Goal: Task Accomplishment & Management: Use online tool/utility

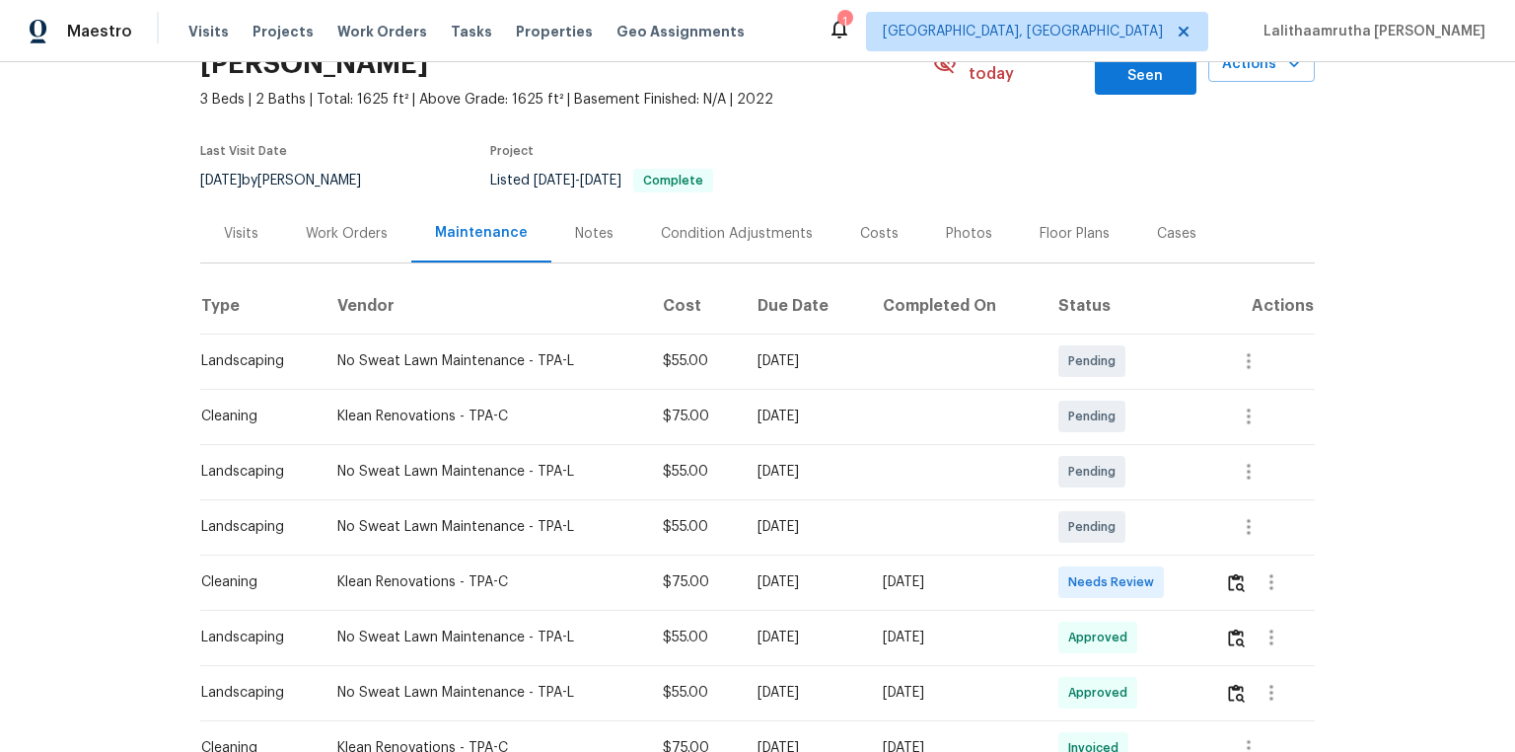
scroll to position [316, 0]
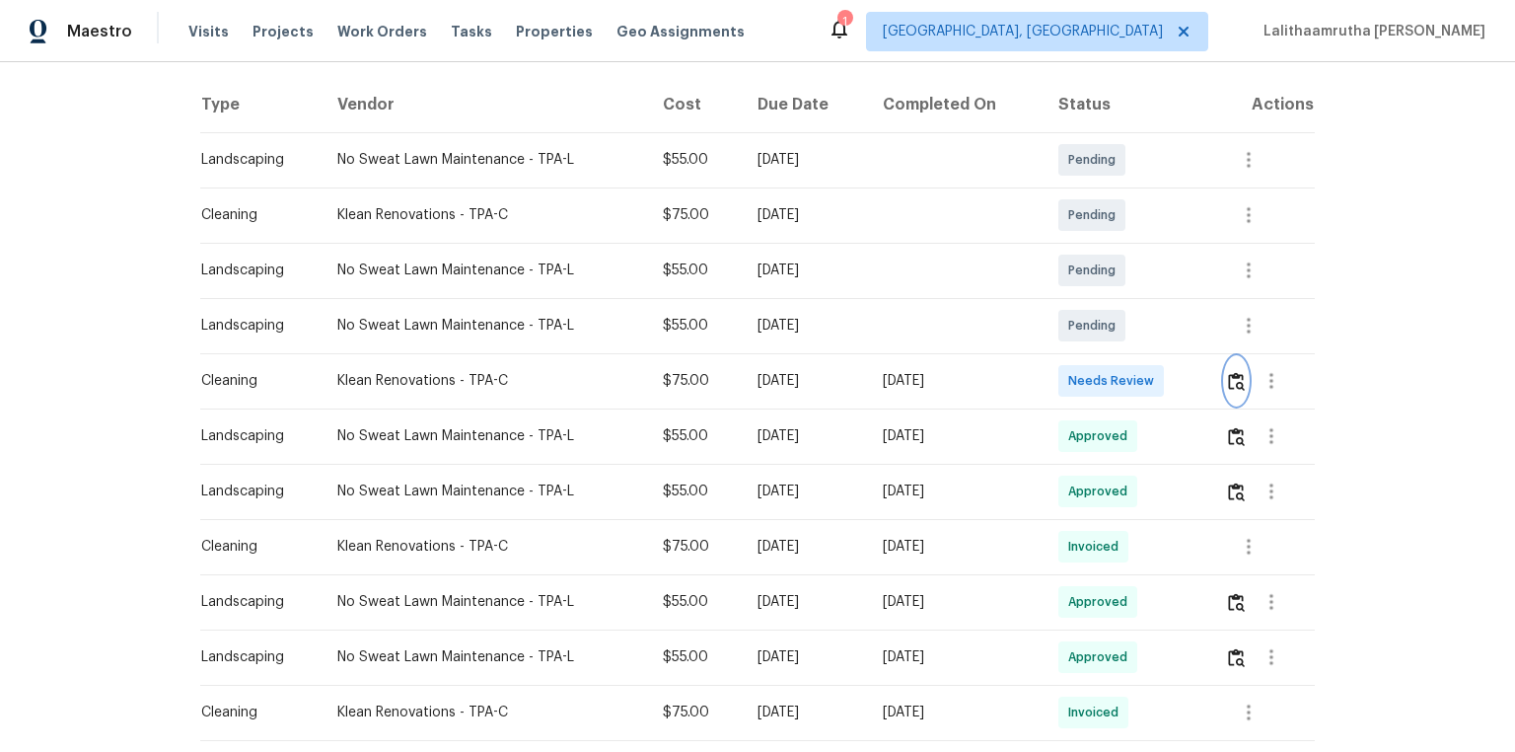
click at [1077, 372] on img "button" at bounding box center [1236, 381] width 17 height 19
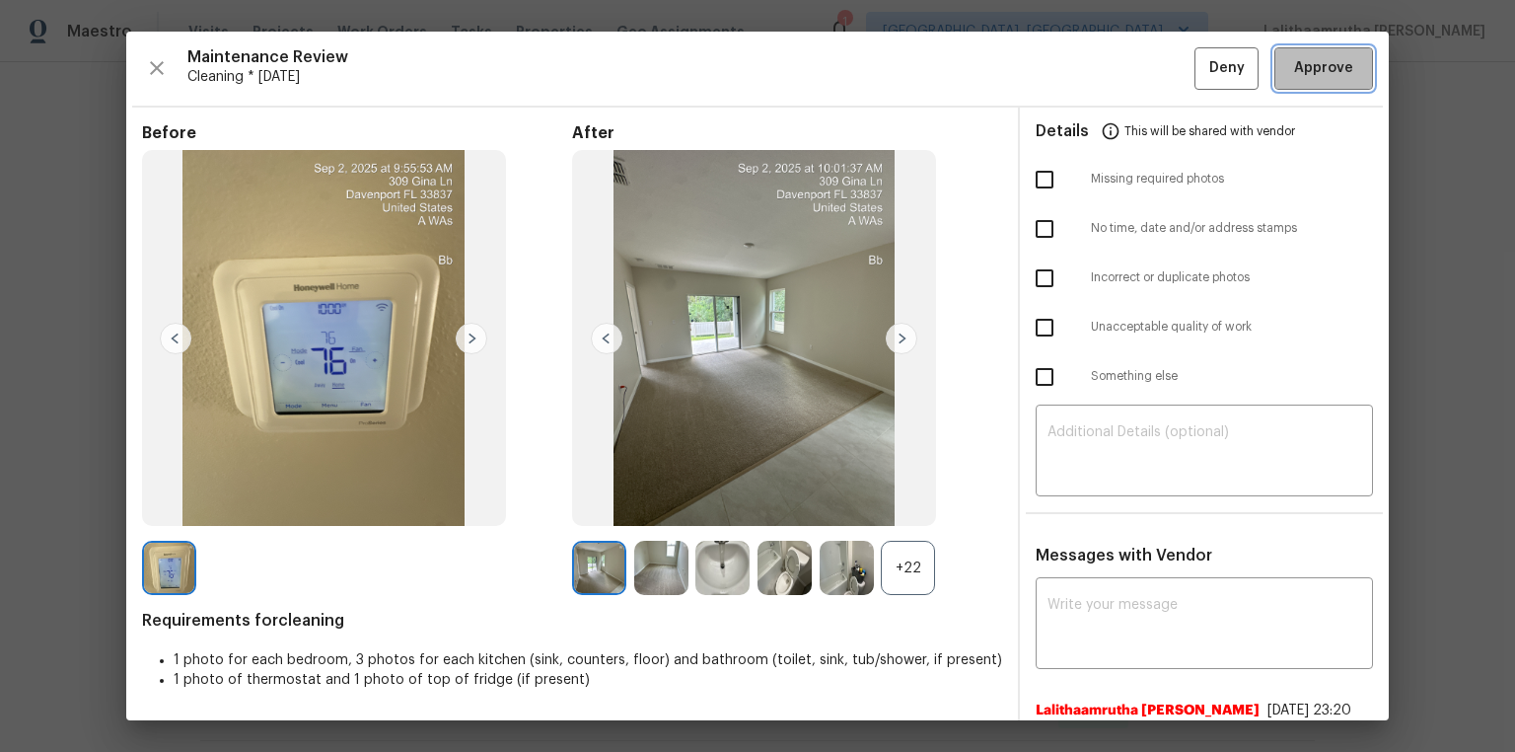
click at [1077, 57] on span "Approve" at bounding box center [1323, 68] width 59 height 25
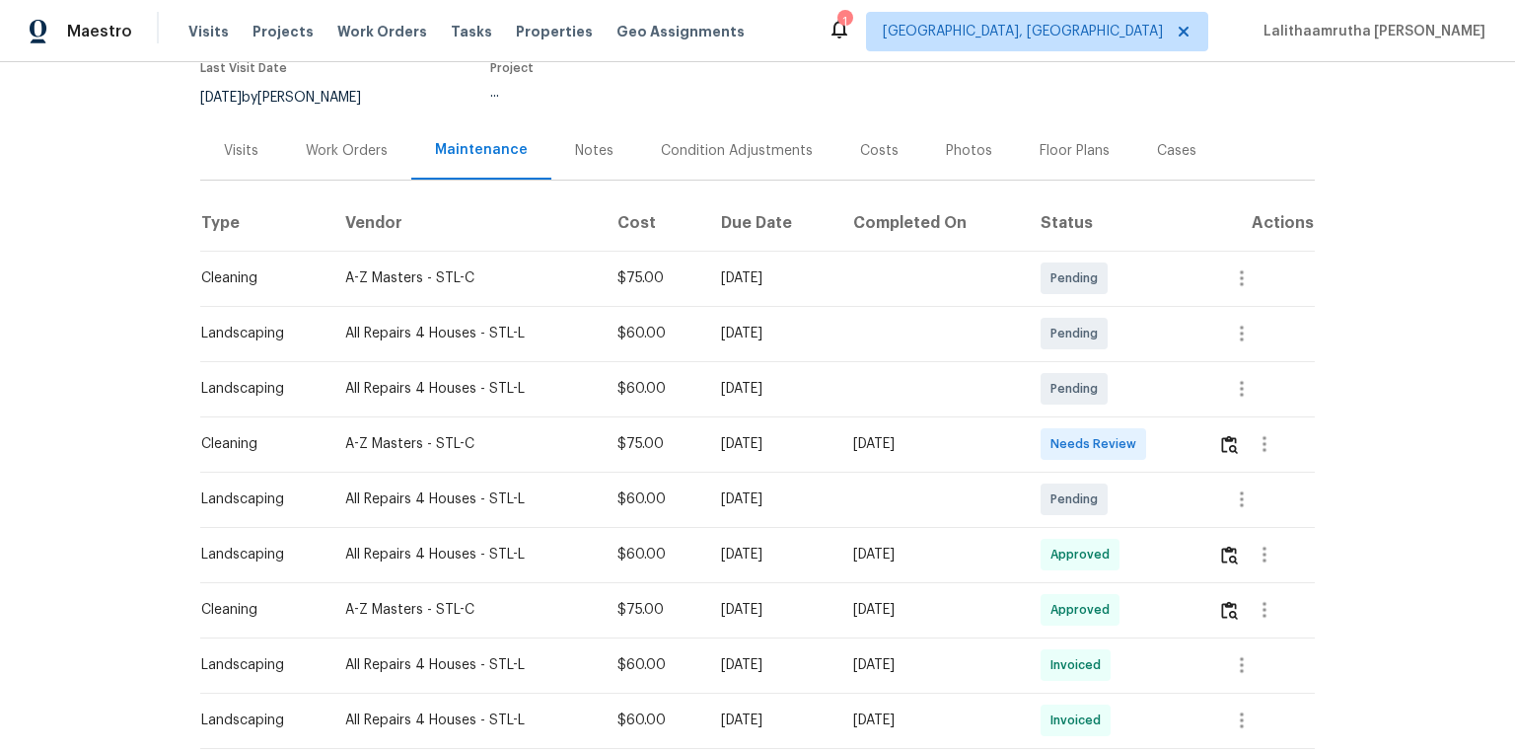
scroll to position [237, 0]
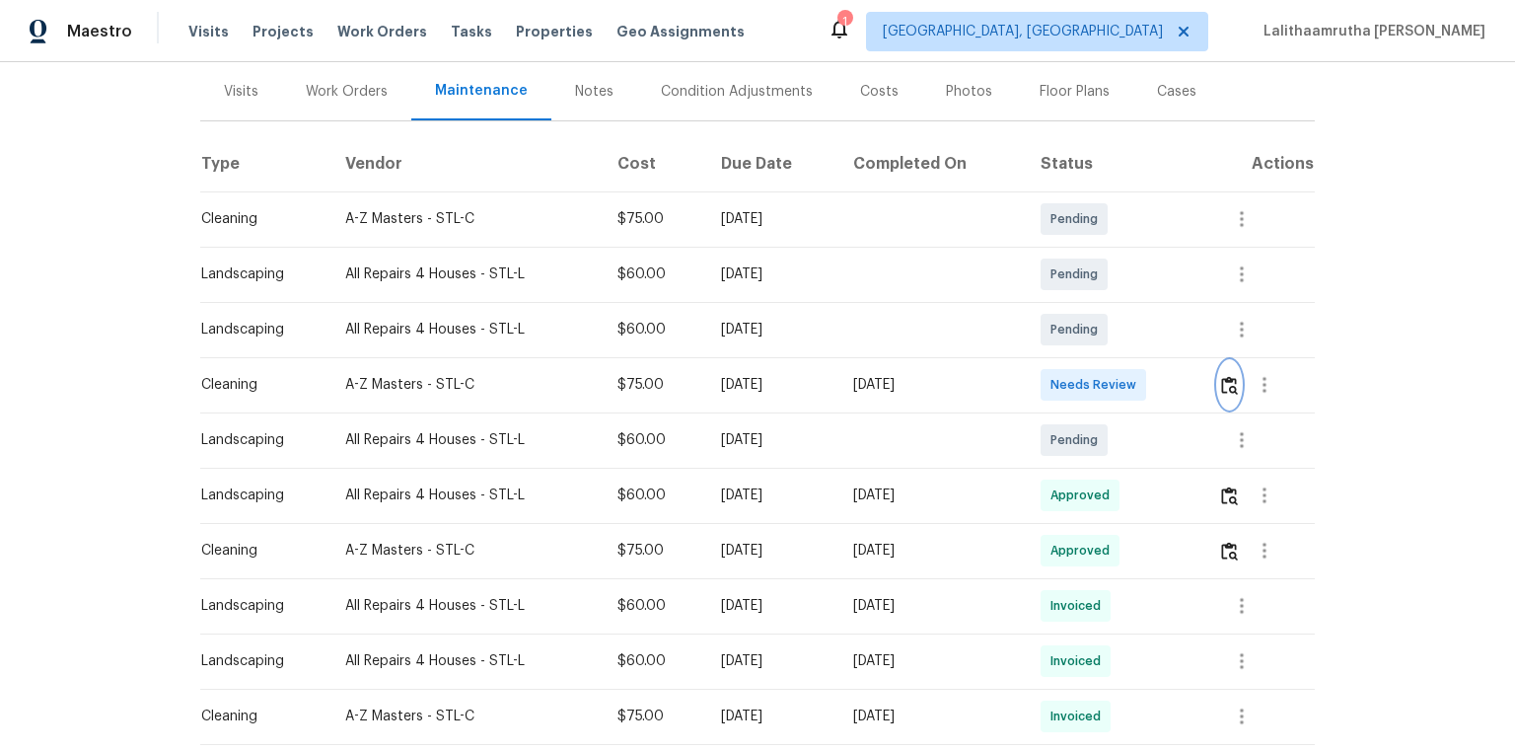
click at [1077, 390] on img "button" at bounding box center [1229, 385] width 17 height 19
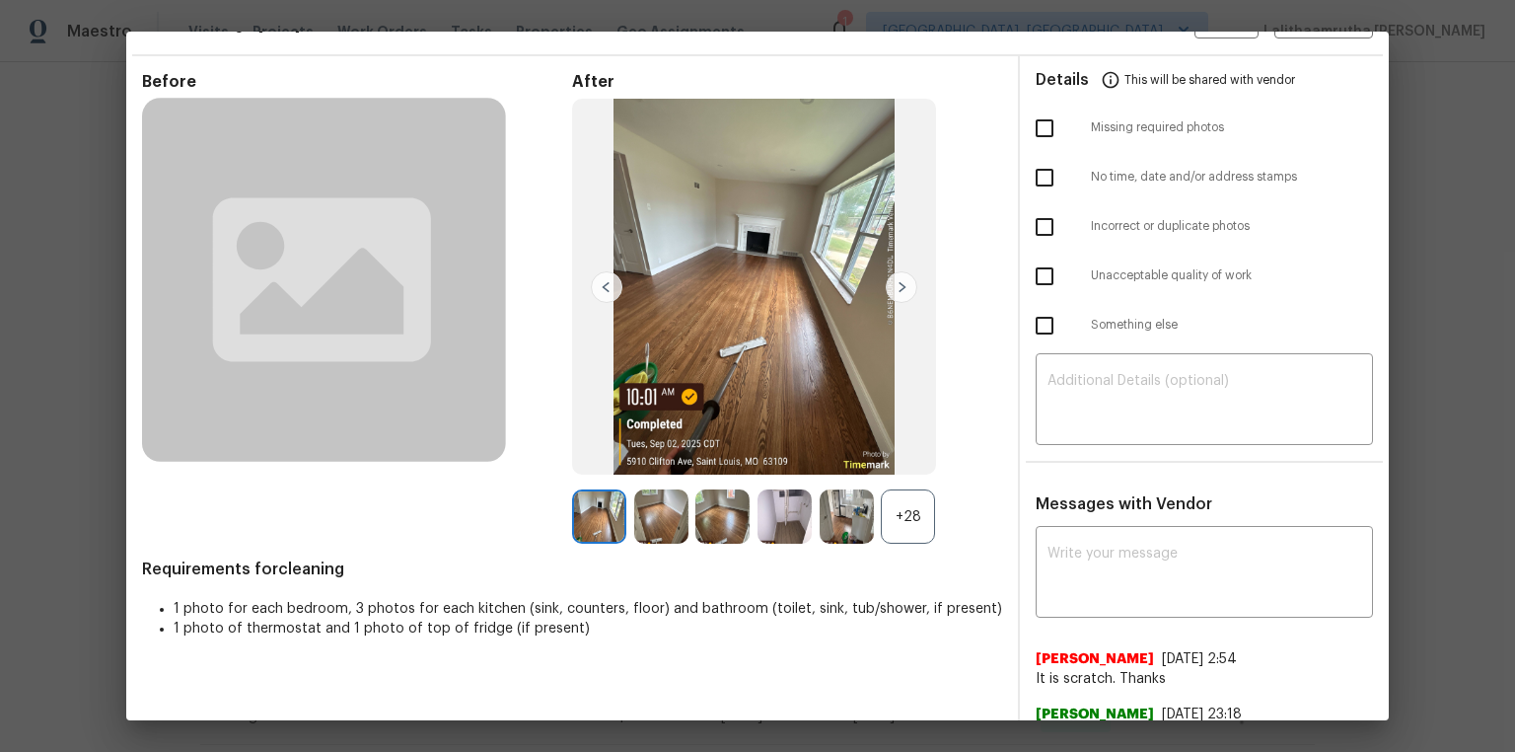
scroll to position [158, 0]
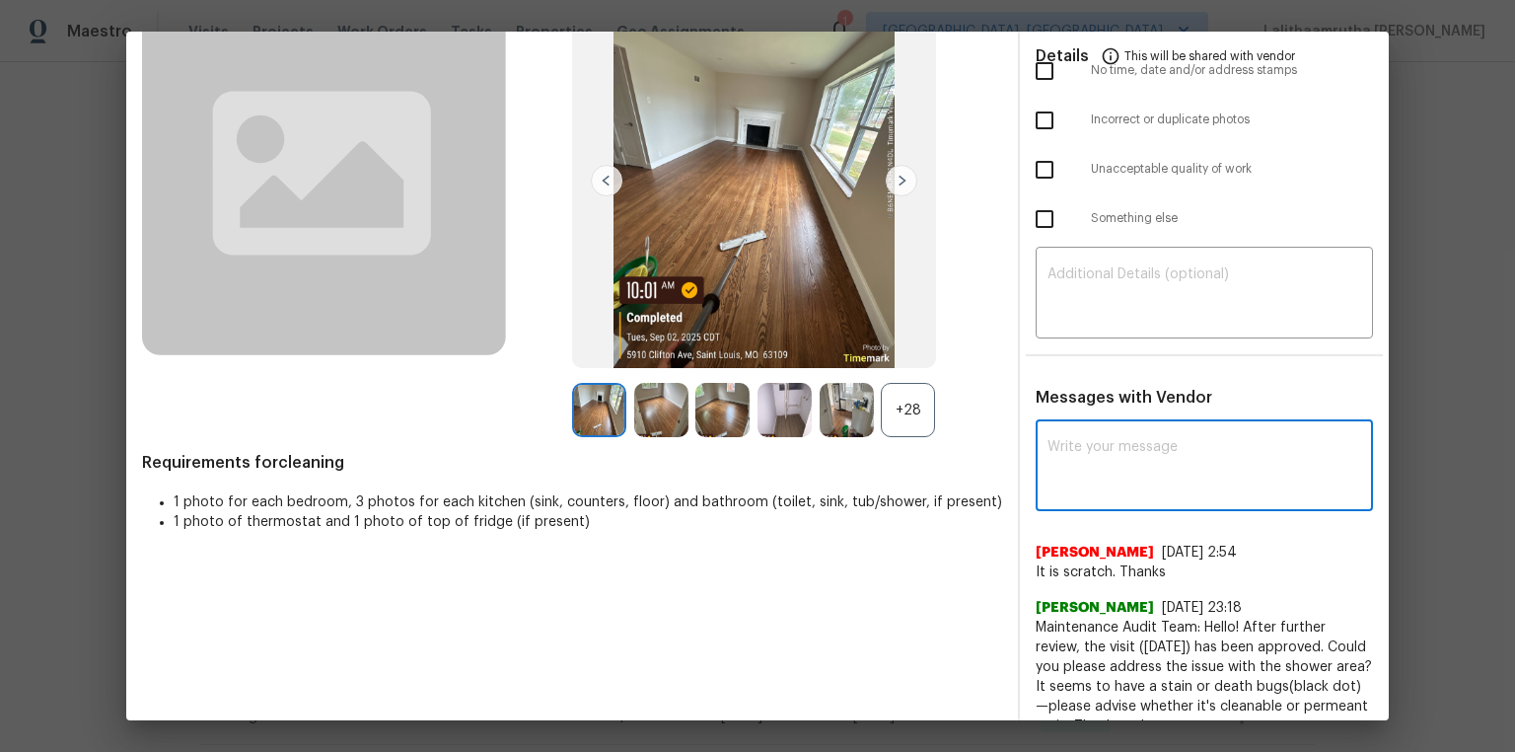
click at [1077, 481] on textarea at bounding box center [1204, 467] width 314 height 55
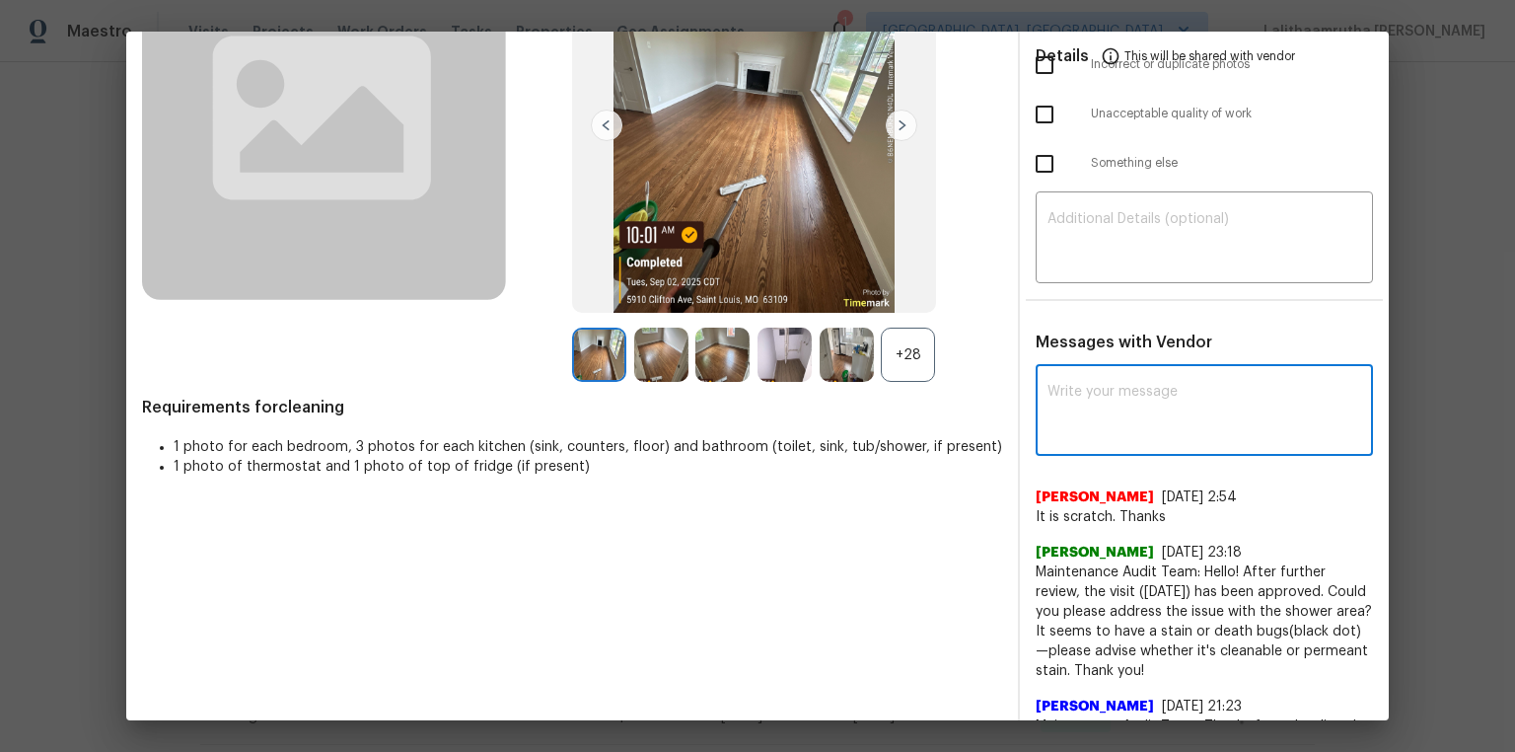
scroll to position [237, 0]
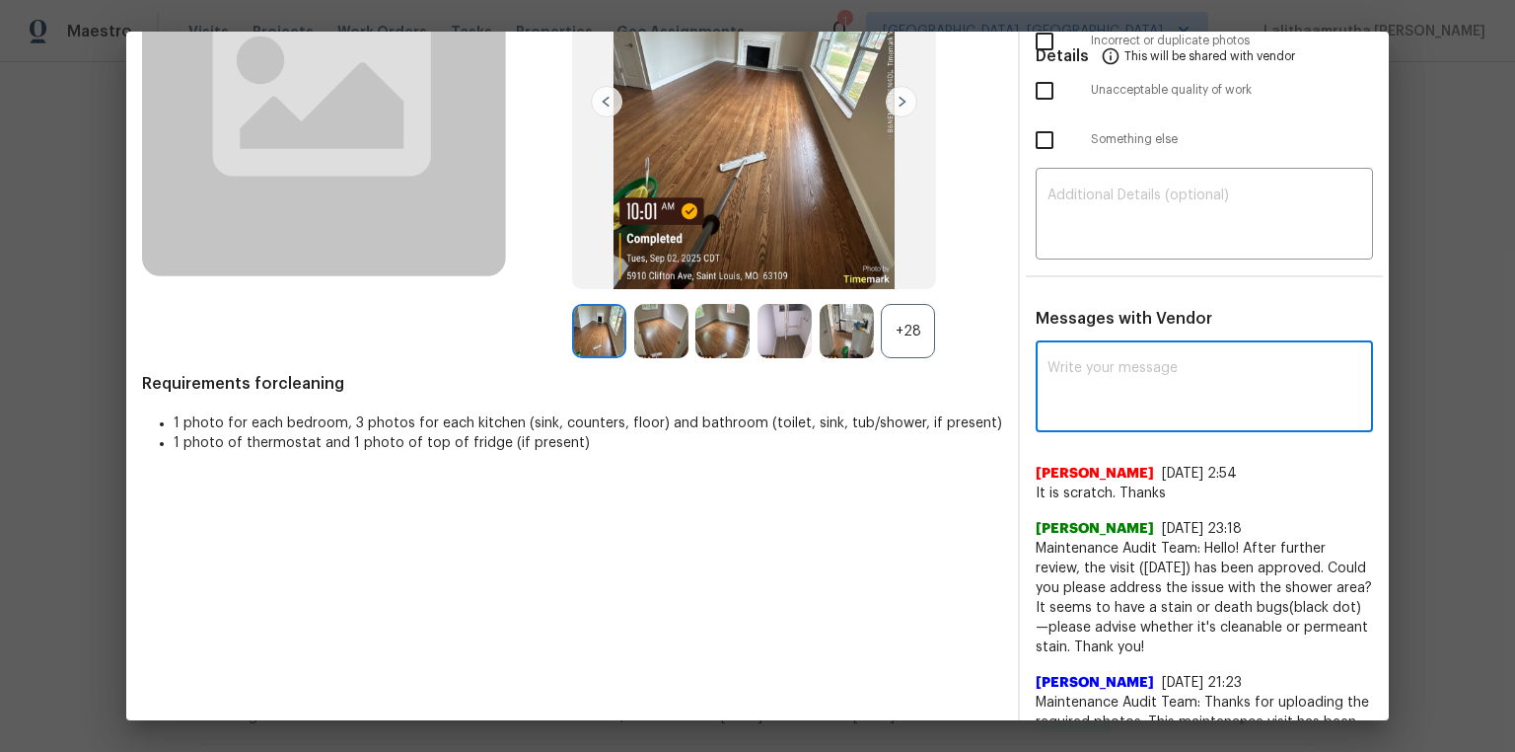
paste textarea "Maintenance Audit Team: Hello! Unfortunately, this cleaning visit completed on …"
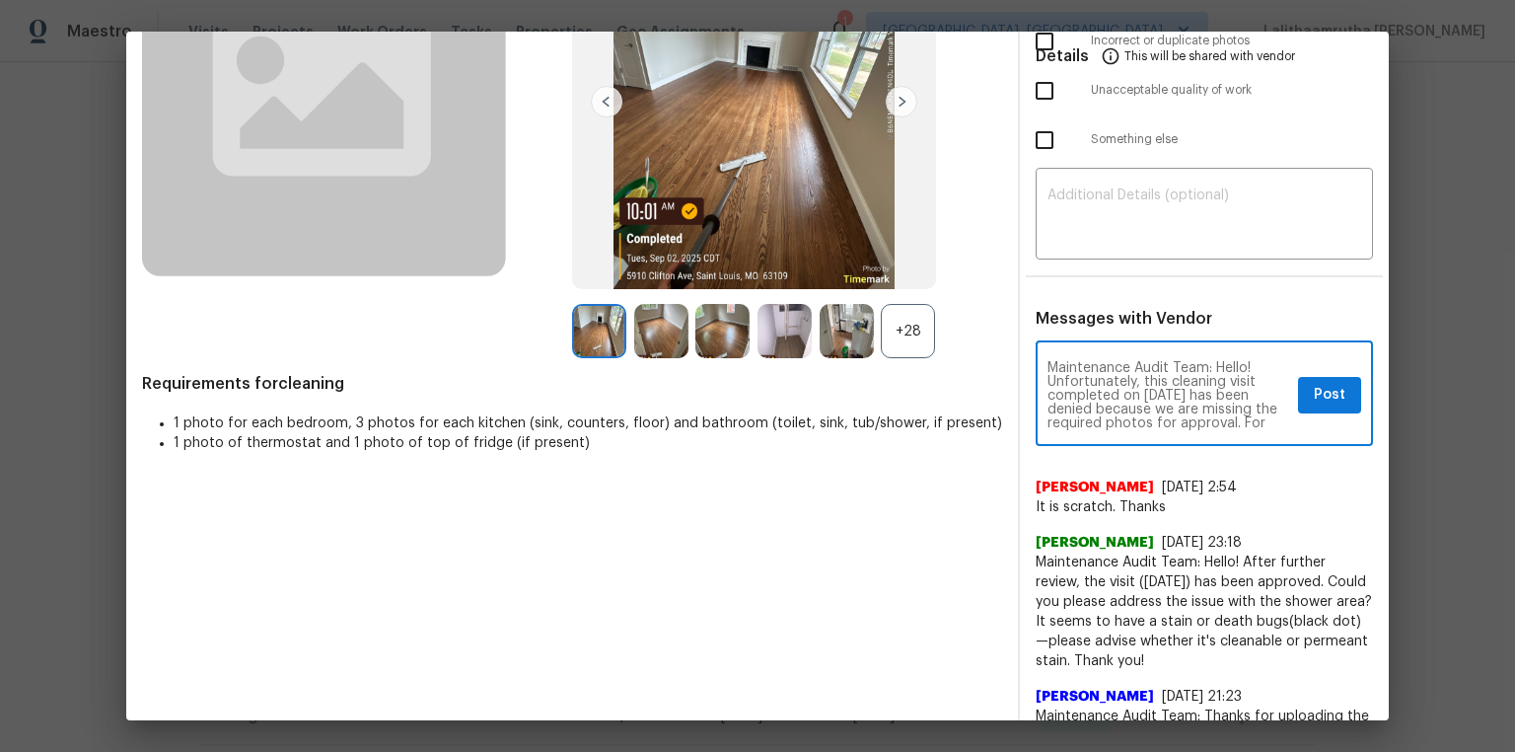
scroll to position [221, 0]
type textarea "Maintenance Audit Team: Hello! Unfortunately, this cleaning visit completed on …"
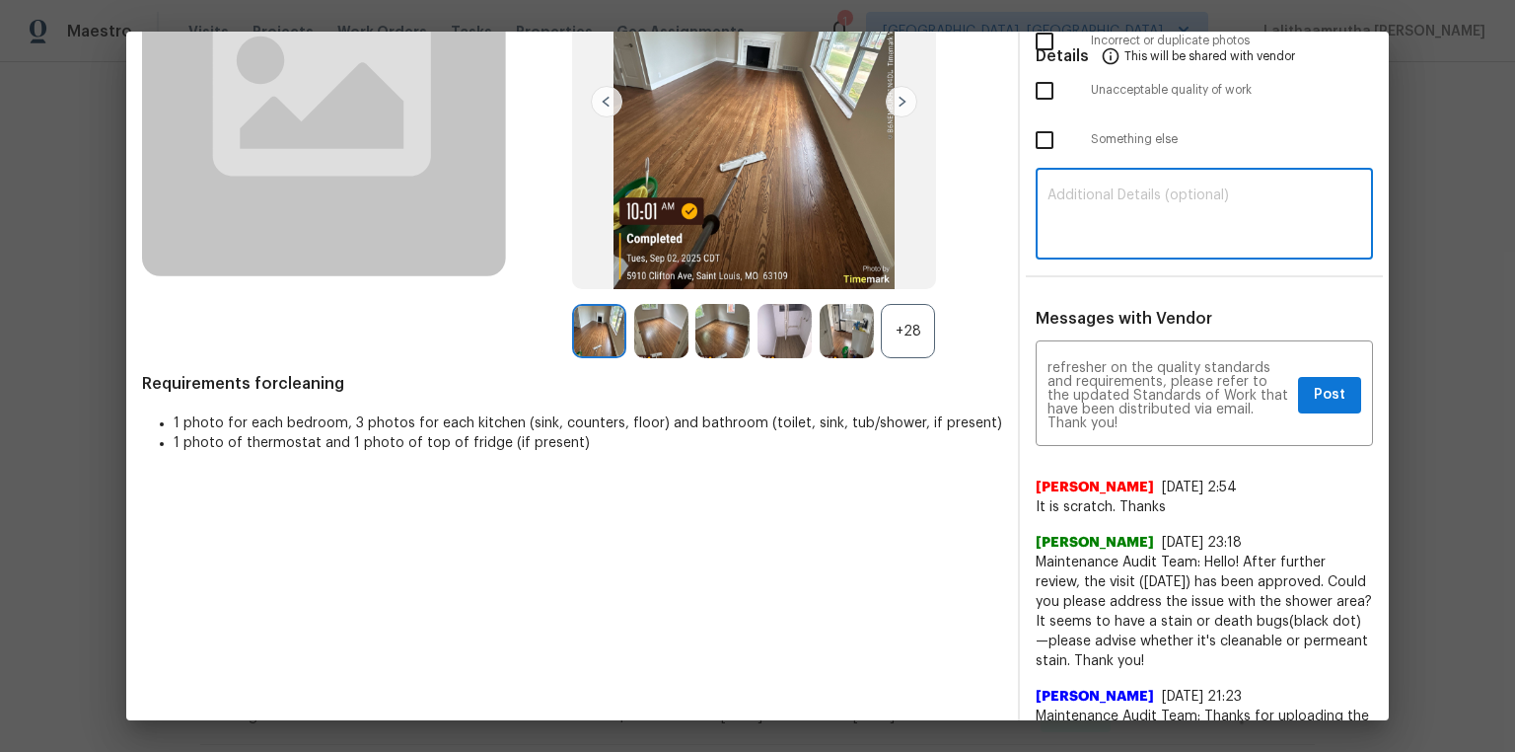
click at [1077, 220] on textarea at bounding box center [1204, 215] width 314 height 55
paste textarea "Maintenance Audit Team: Hello! Unfortunately, this cleaning visit completed on …"
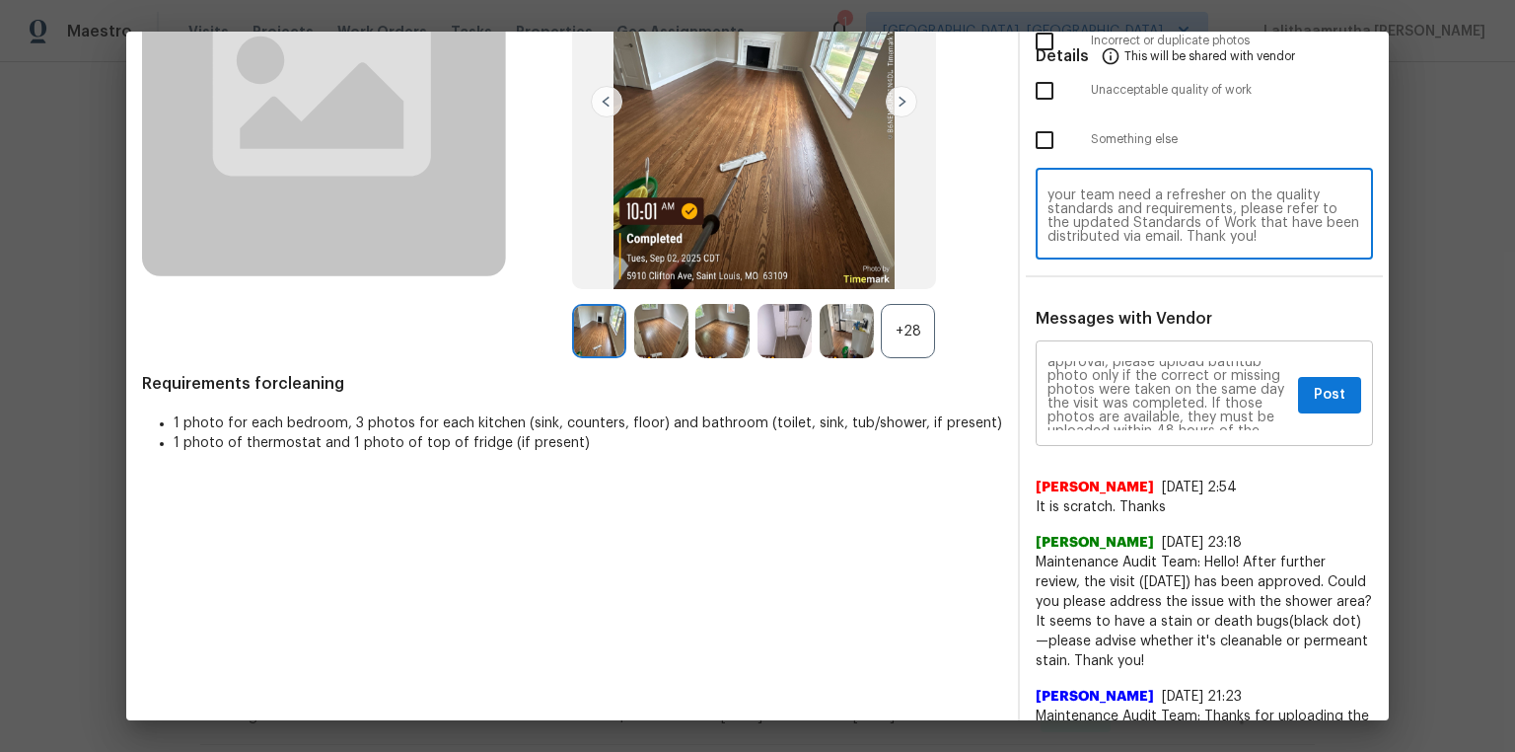
scroll to position [0, 0]
type textarea "Maintenance Audit Team: Hello! Unfortunately, this cleaning visit completed on …"
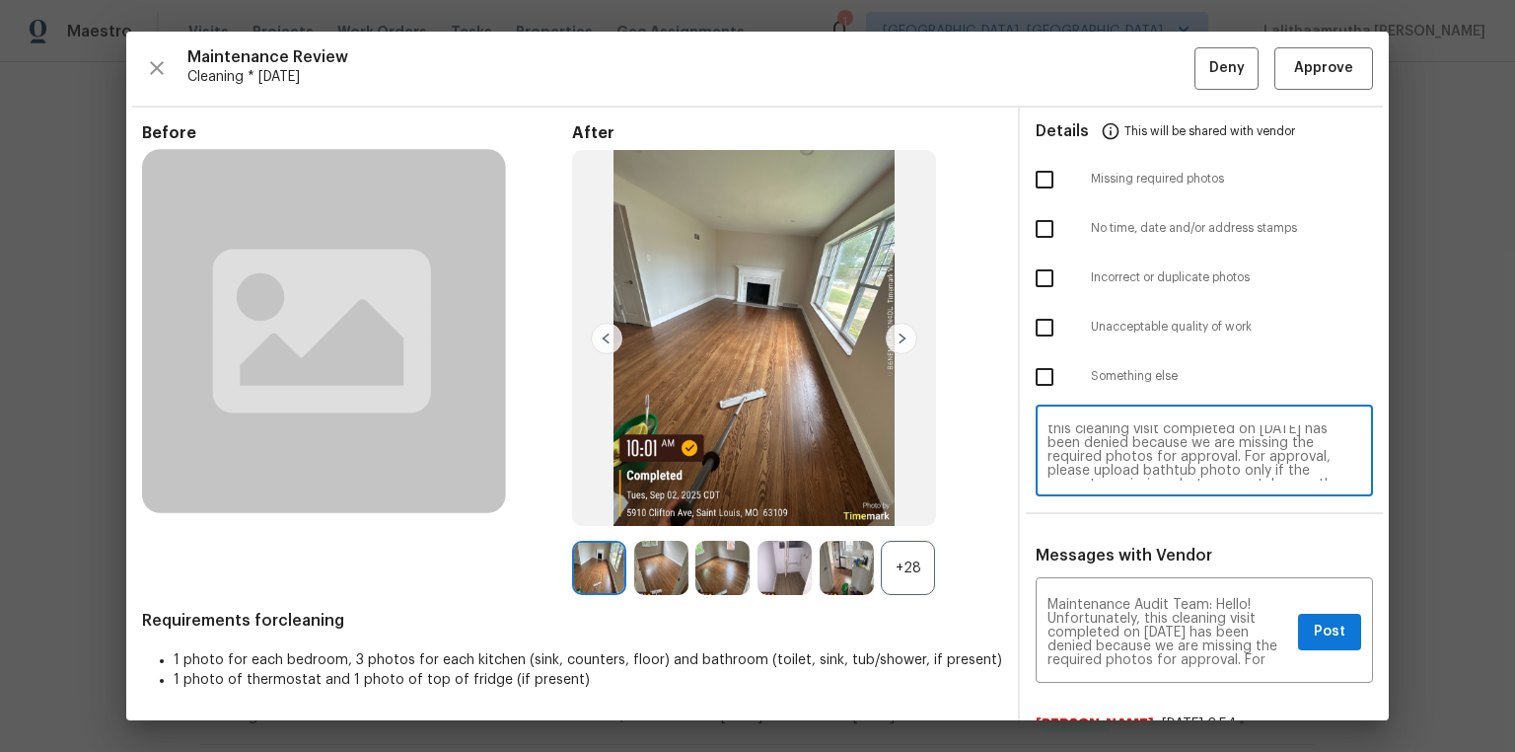
scroll to position [32, 0]
click at [1077, 505] on span "Post" at bounding box center [1330, 631] width 32 height 25
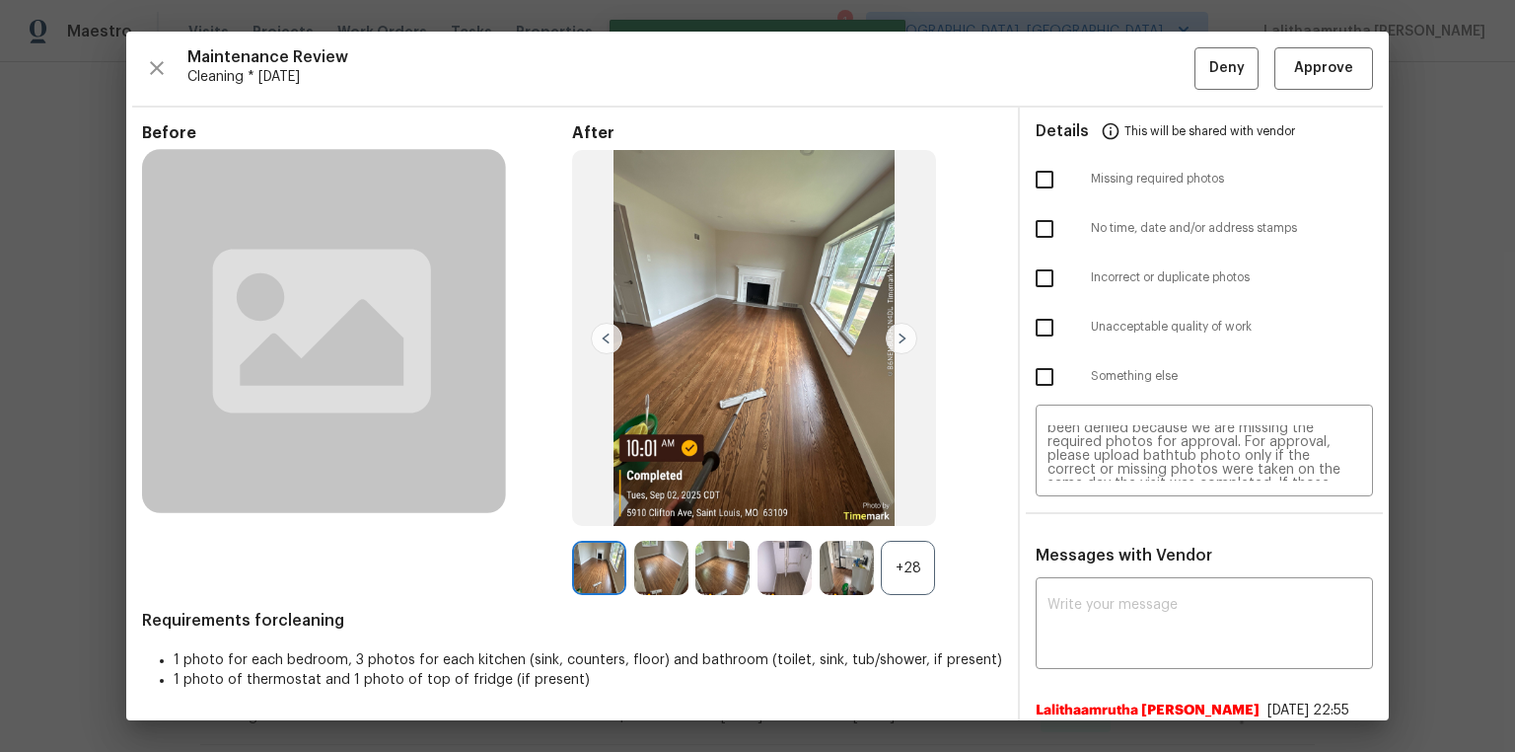
click at [1040, 178] on input "checkbox" at bounding box center [1044, 179] width 41 height 41
checkbox input "true"
click at [1077, 60] on span "Deny" at bounding box center [1227, 68] width 36 height 25
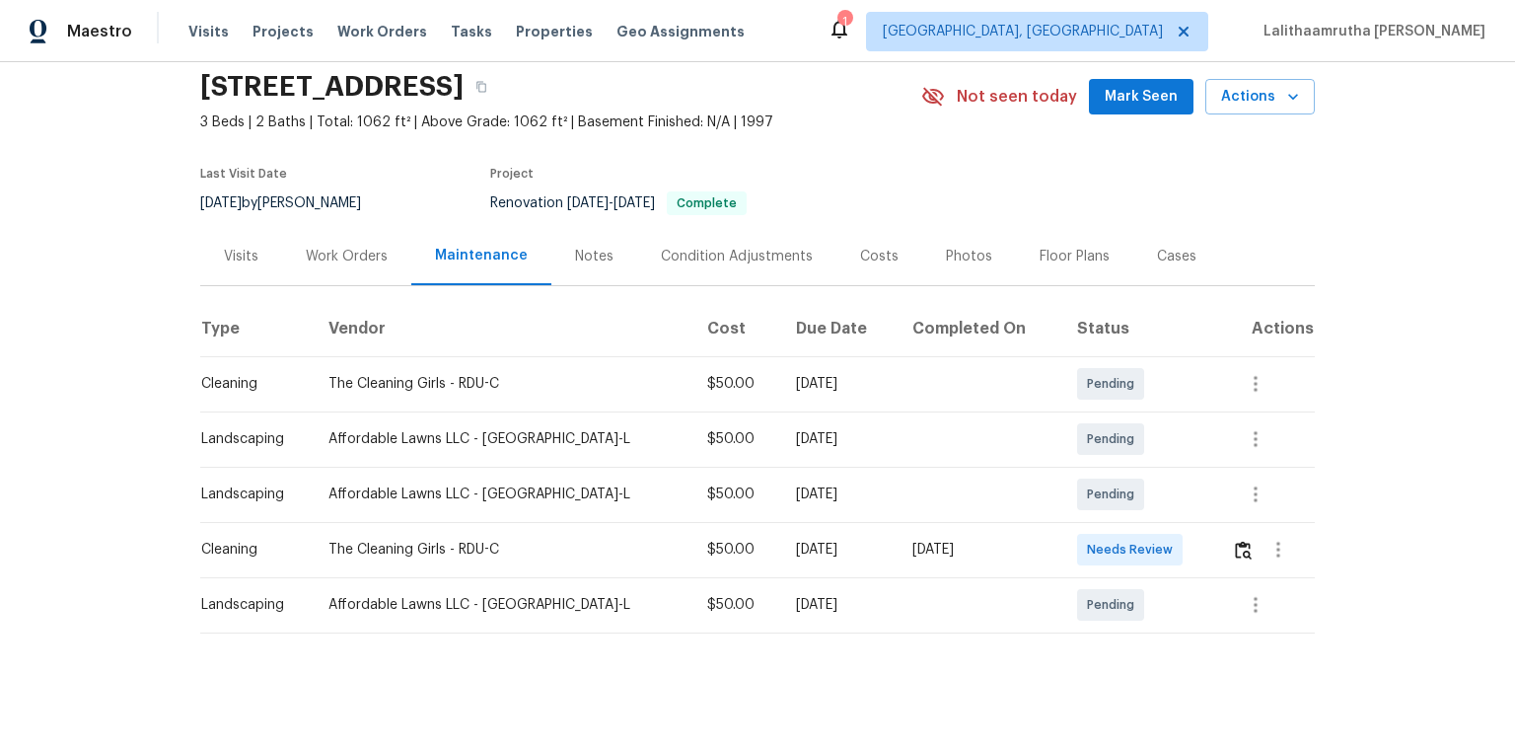
scroll to position [83, 0]
click at [1077, 505] on button "button" at bounding box center [1243, 549] width 23 height 47
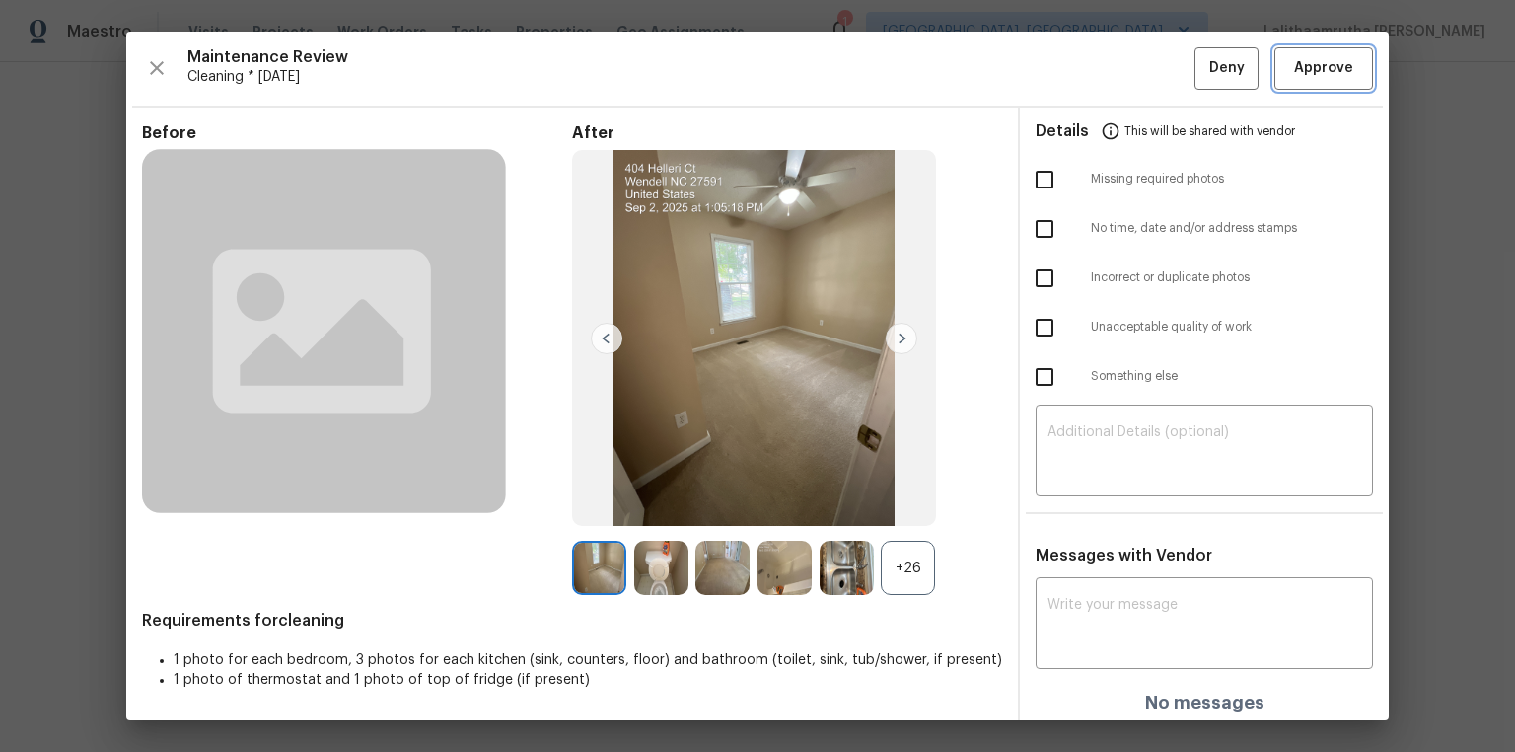
click at [1077, 69] on span "Approve" at bounding box center [1323, 68] width 59 height 25
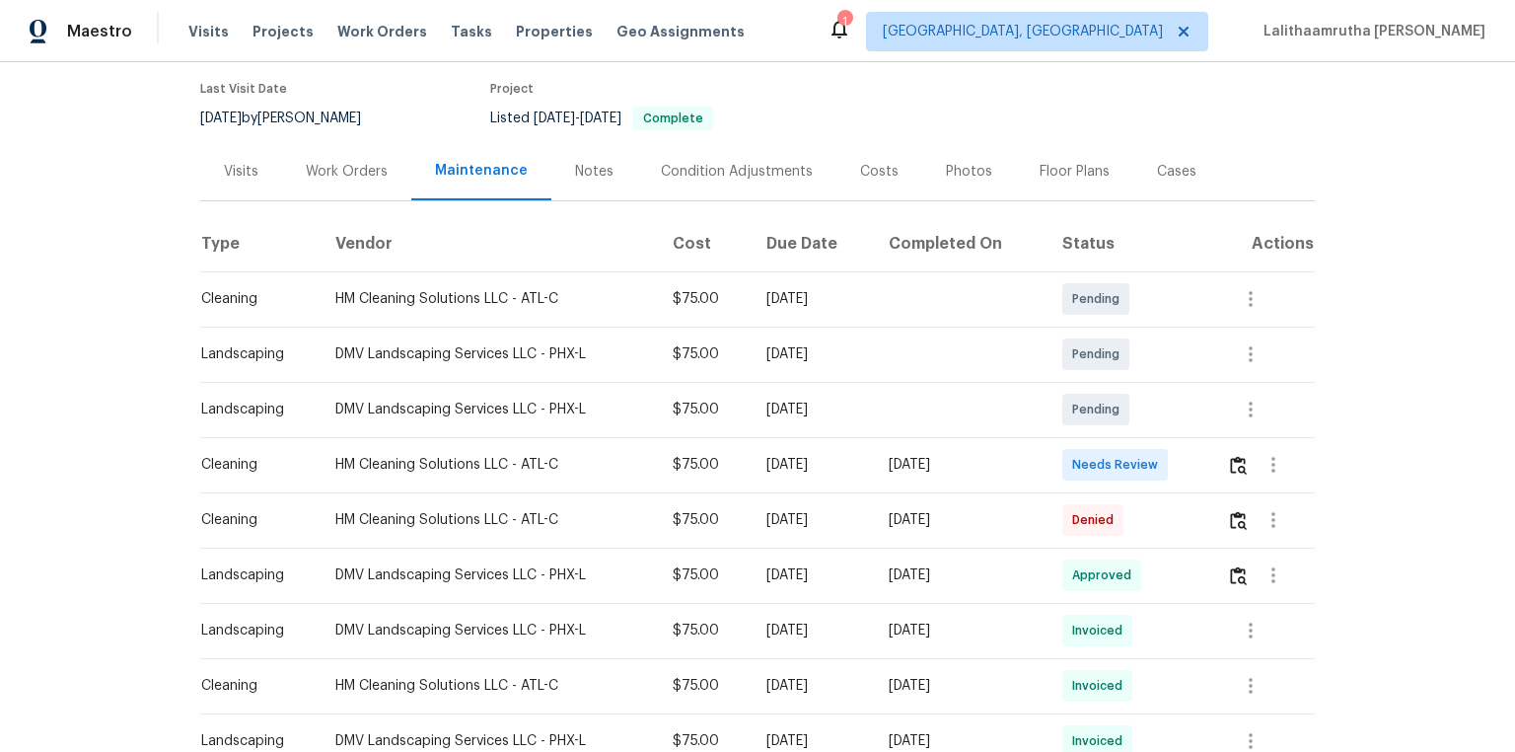
scroll to position [158, 0]
click at [1077, 467] on img "button" at bounding box center [1238, 464] width 17 height 19
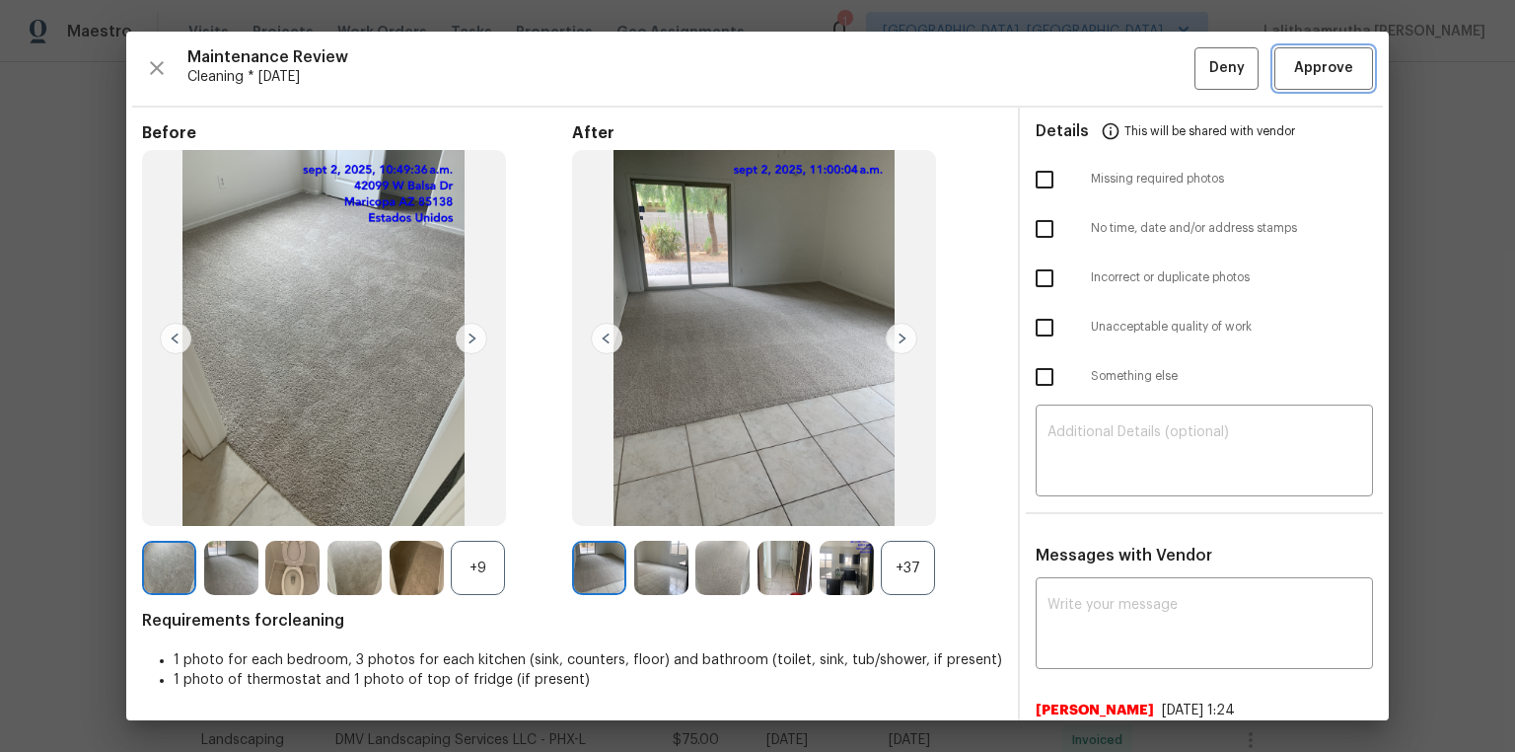
click at [1077, 81] on button "Approve" at bounding box center [1323, 68] width 99 height 42
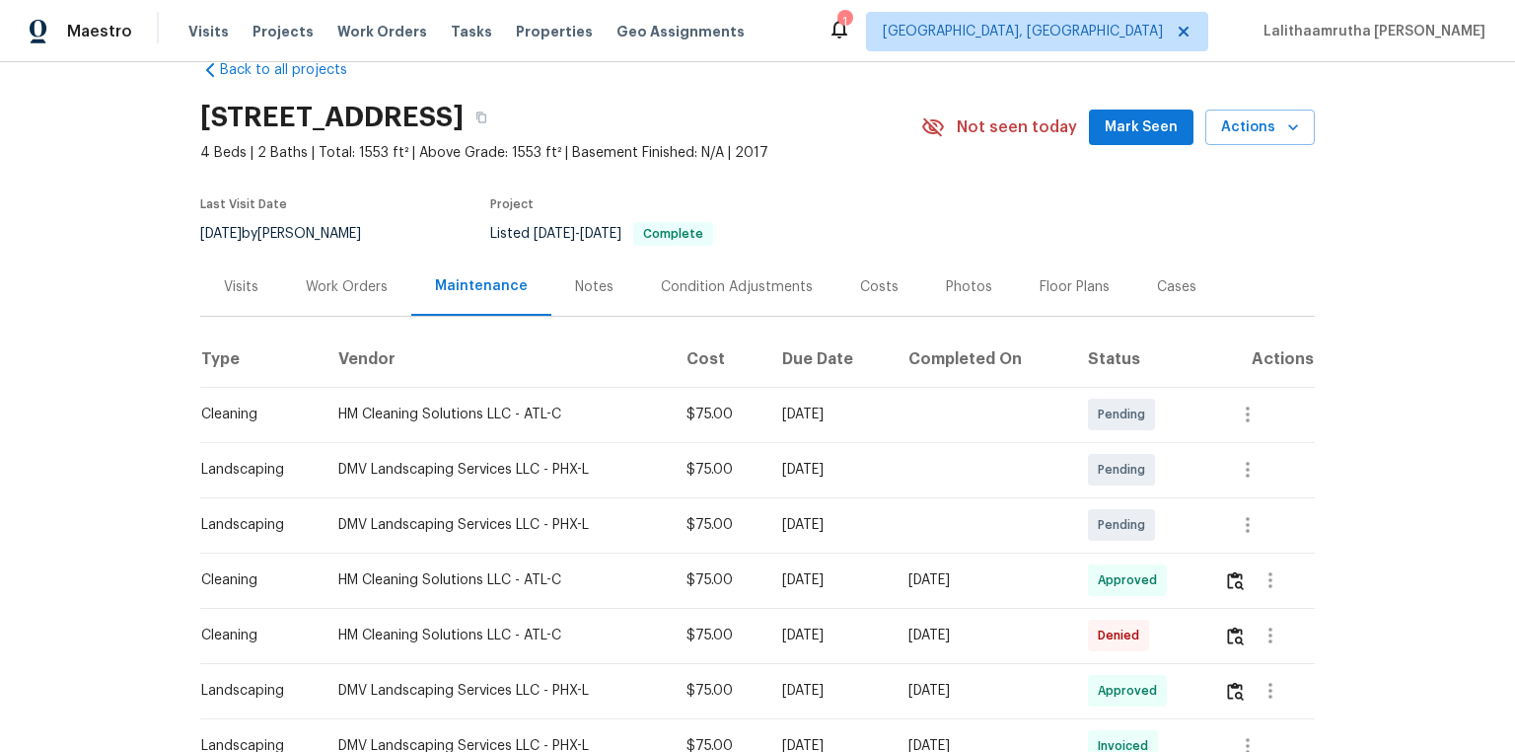
scroll to position [79, 0]
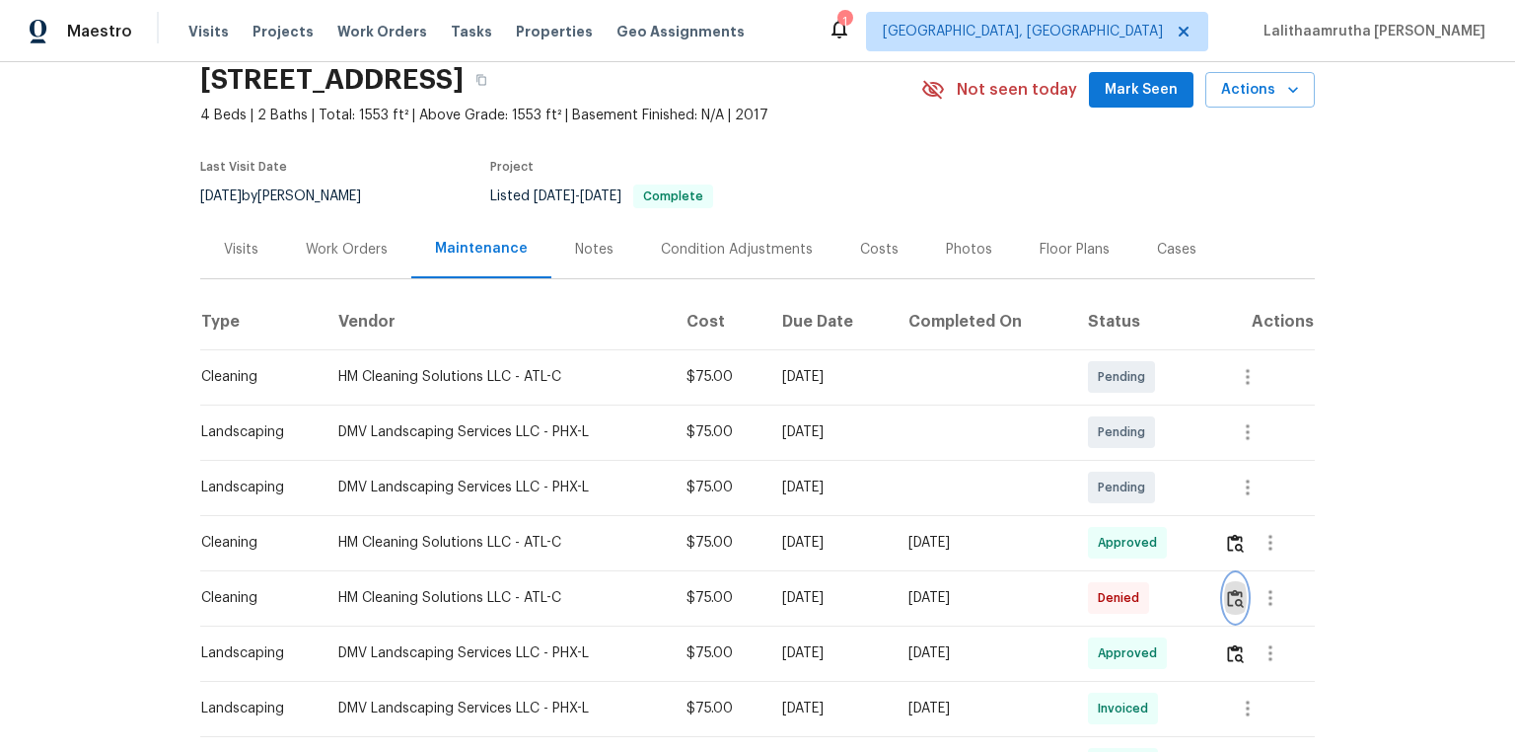
click at [1077, 505] on img "button" at bounding box center [1235, 598] width 17 height 19
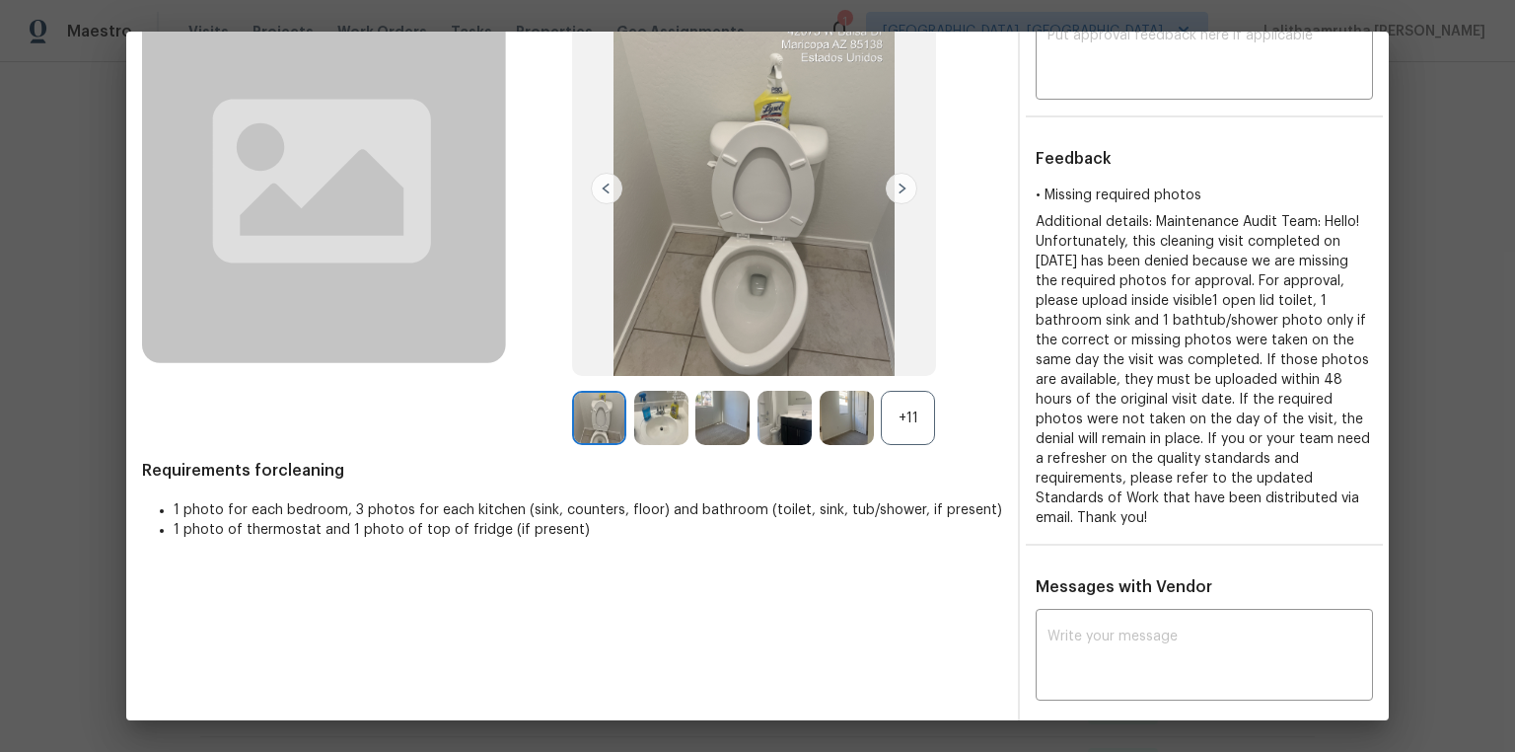
scroll to position [0, 0]
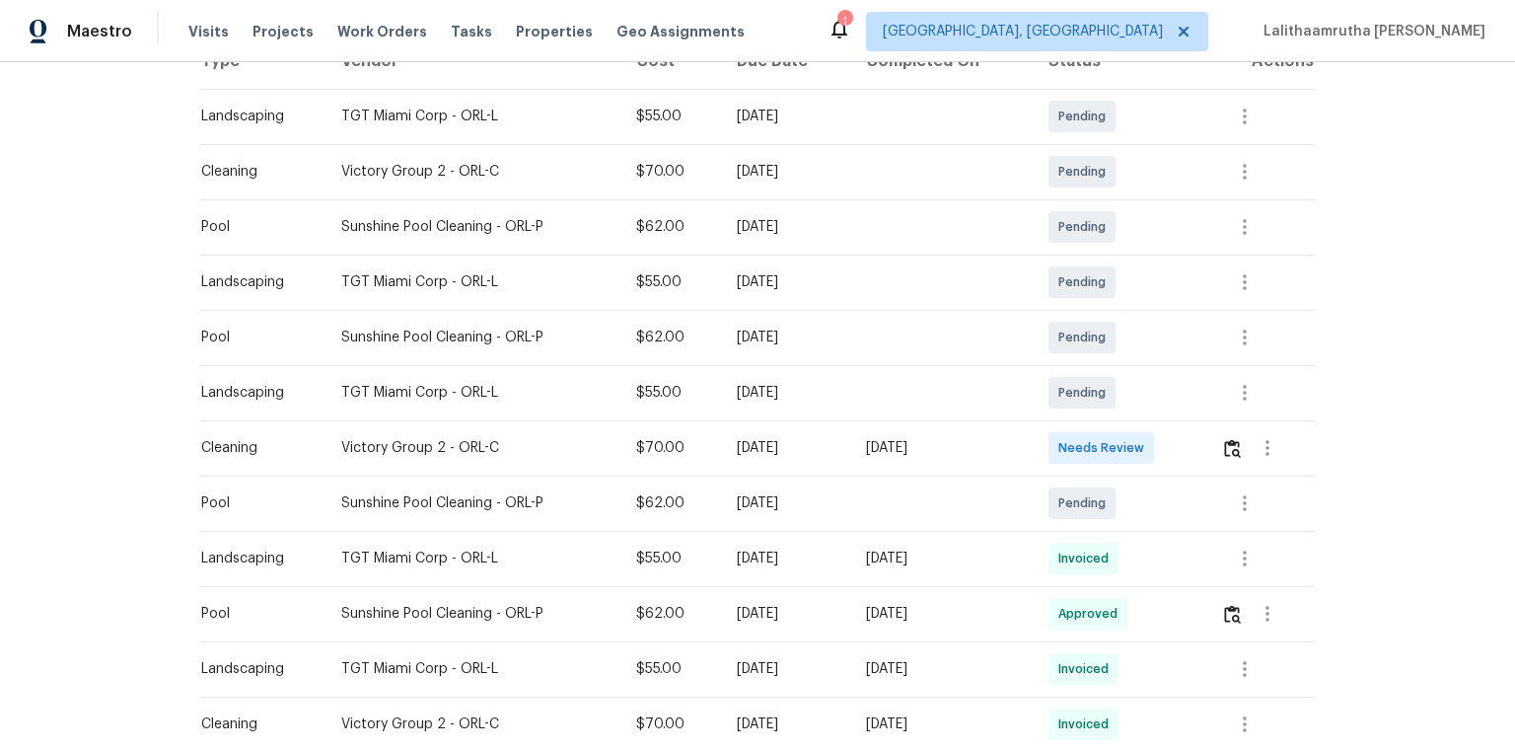
scroll to position [395, 0]
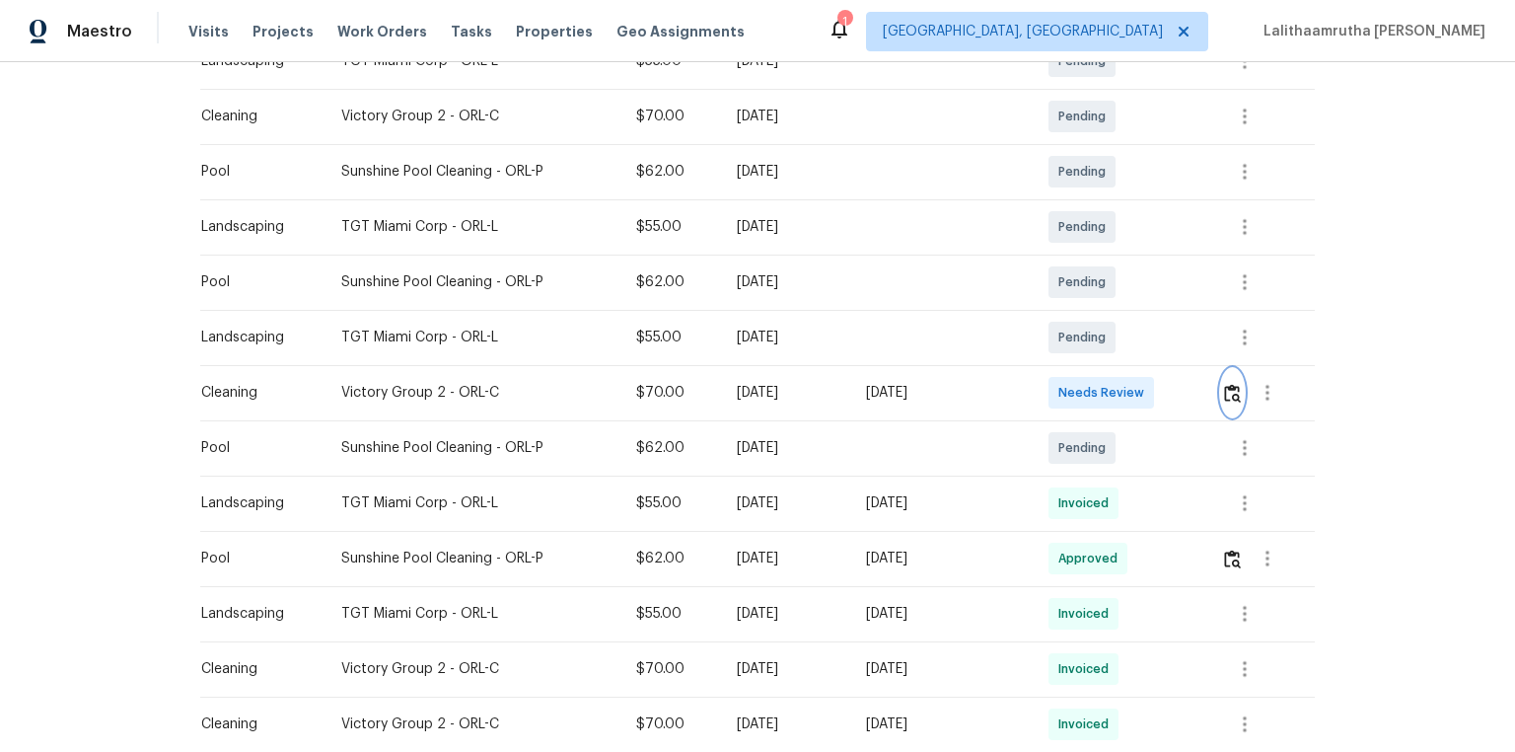
click at [1077, 395] on img "button" at bounding box center [1232, 393] width 17 height 19
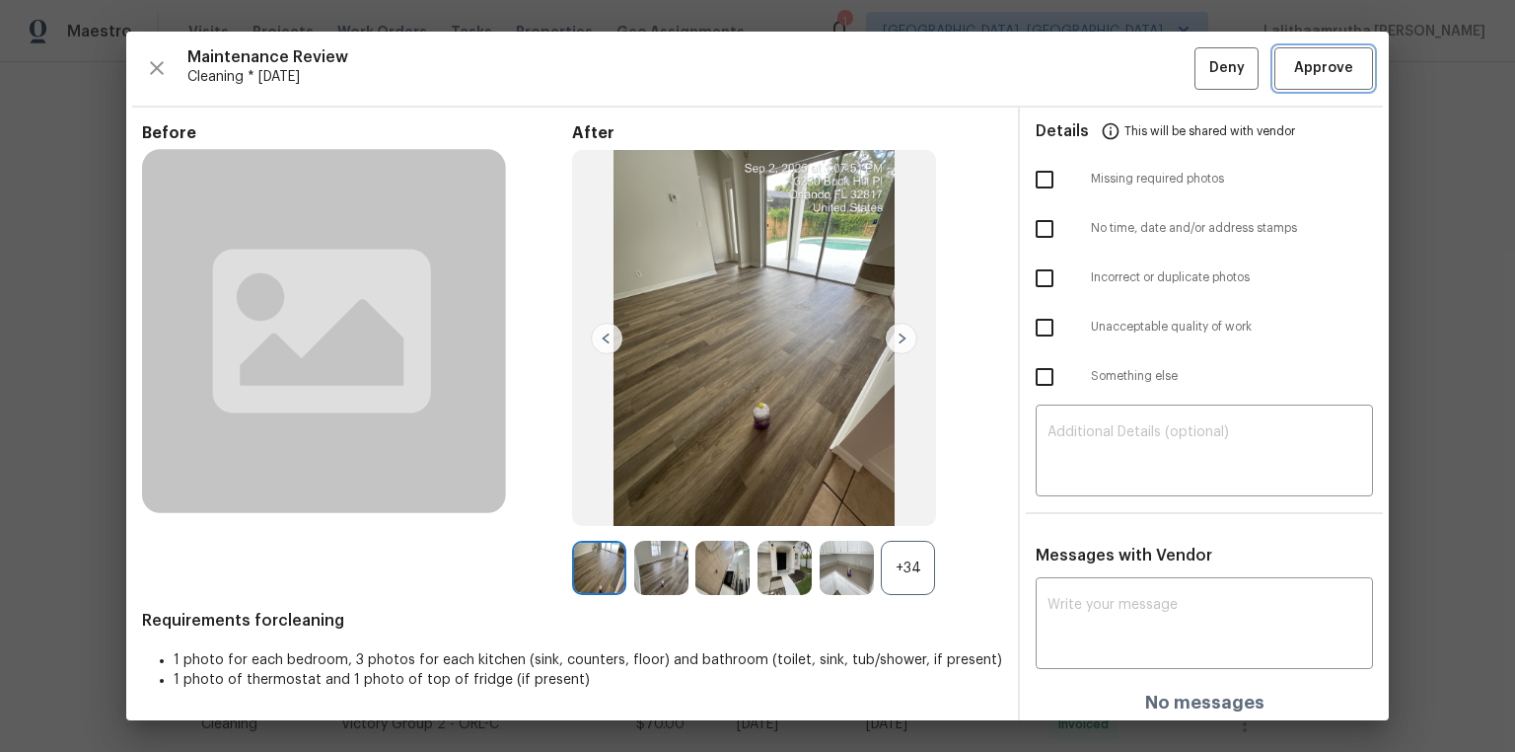
click at [1077, 83] on button "Approve" at bounding box center [1323, 68] width 99 height 42
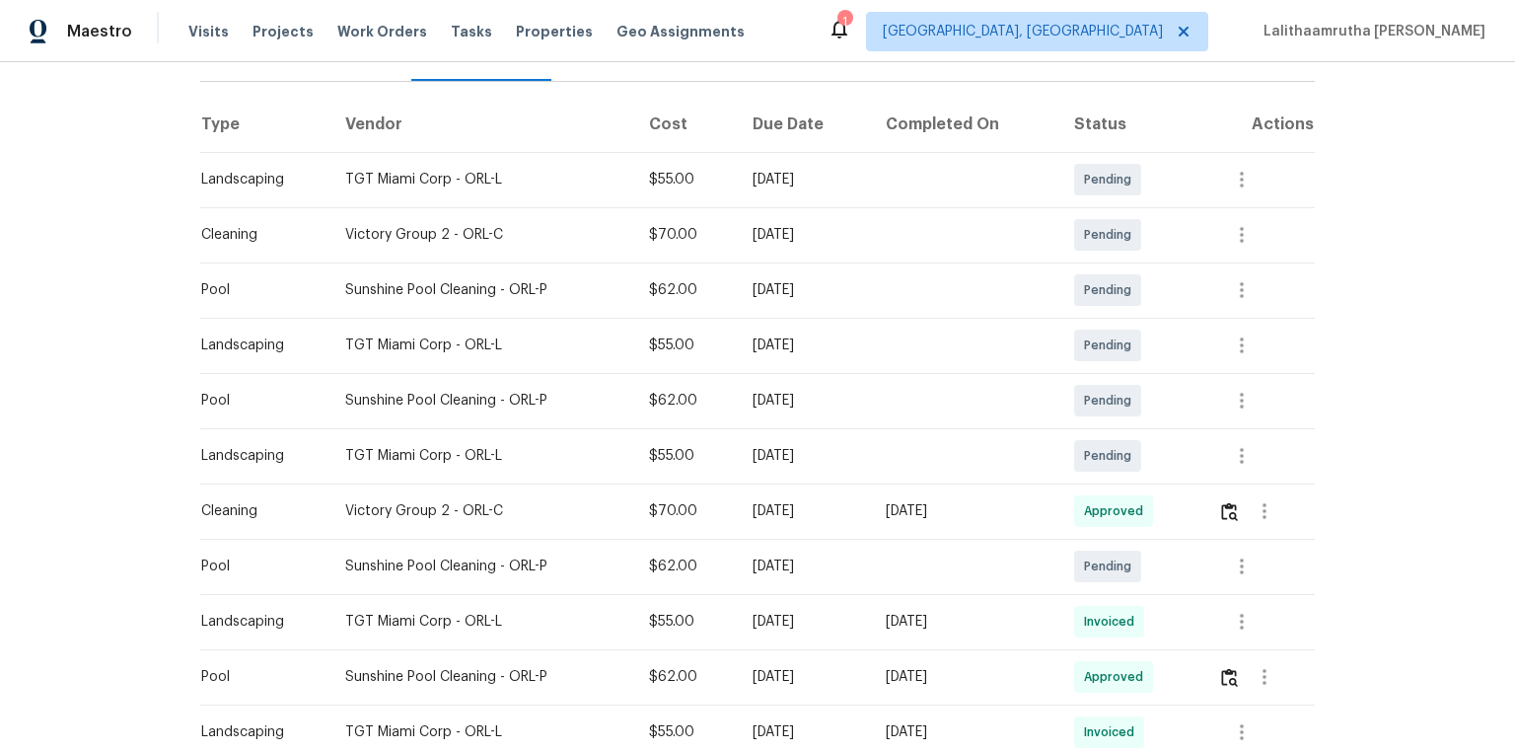
scroll to position [316, 0]
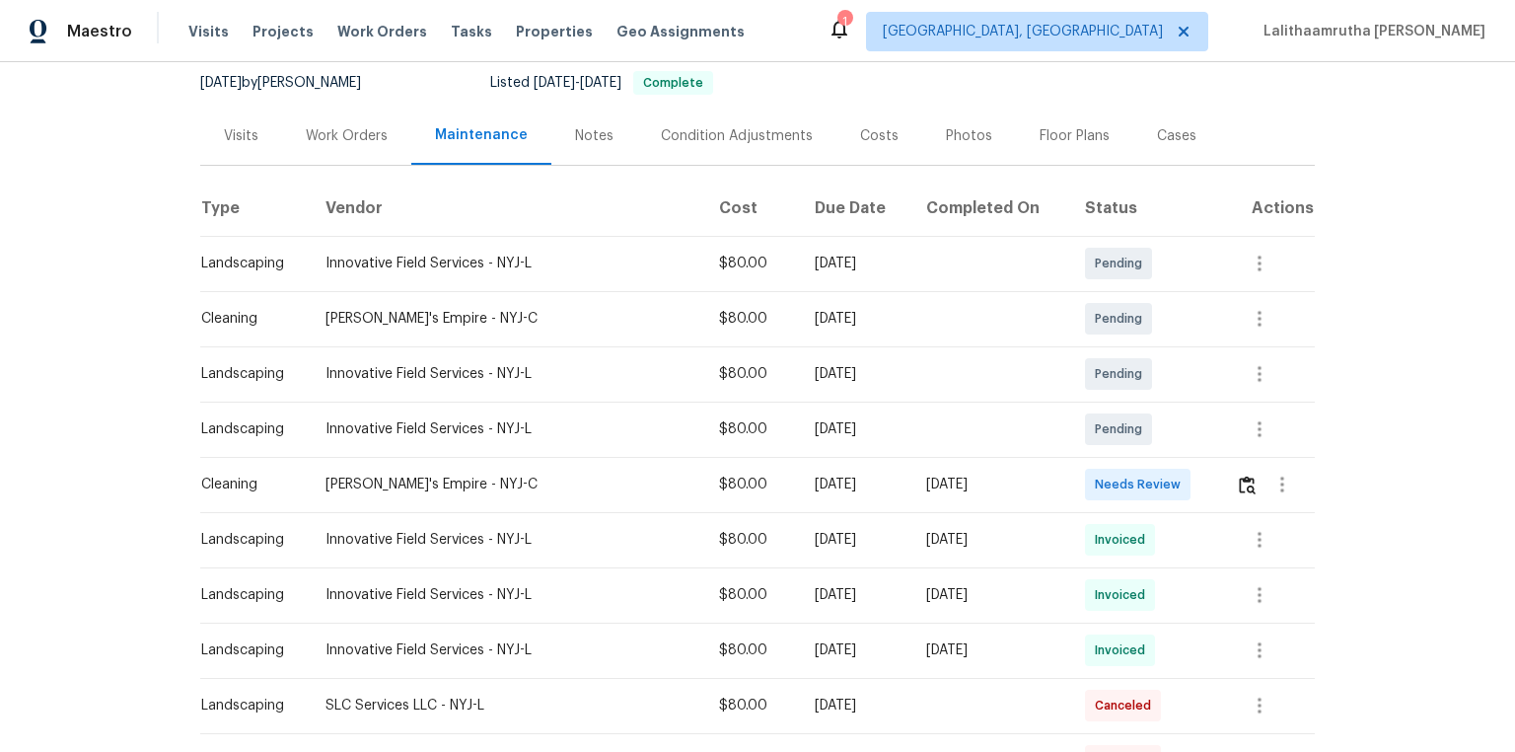
scroll to position [237, 0]
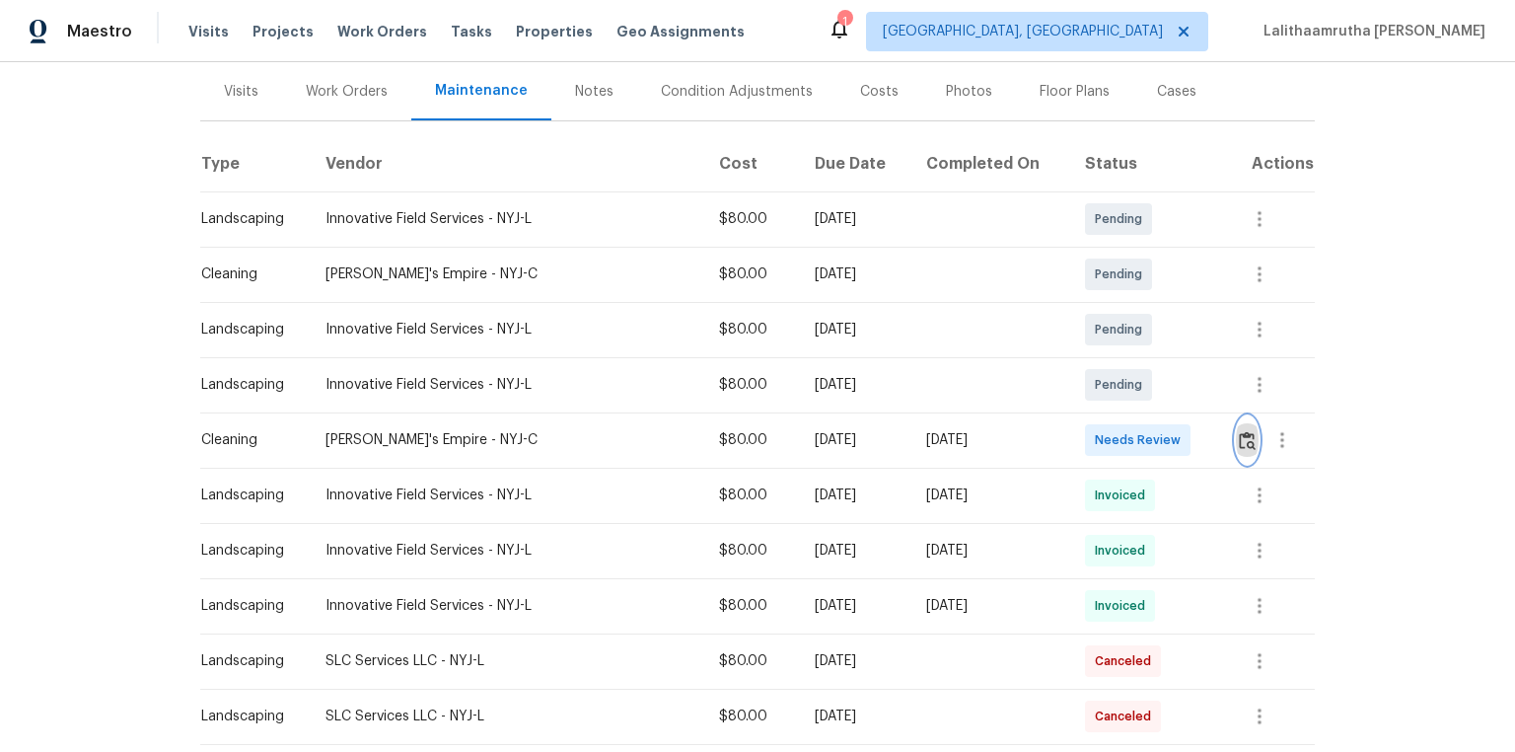
click at [1077, 439] on img "button" at bounding box center [1247, 440] width 17 height 19
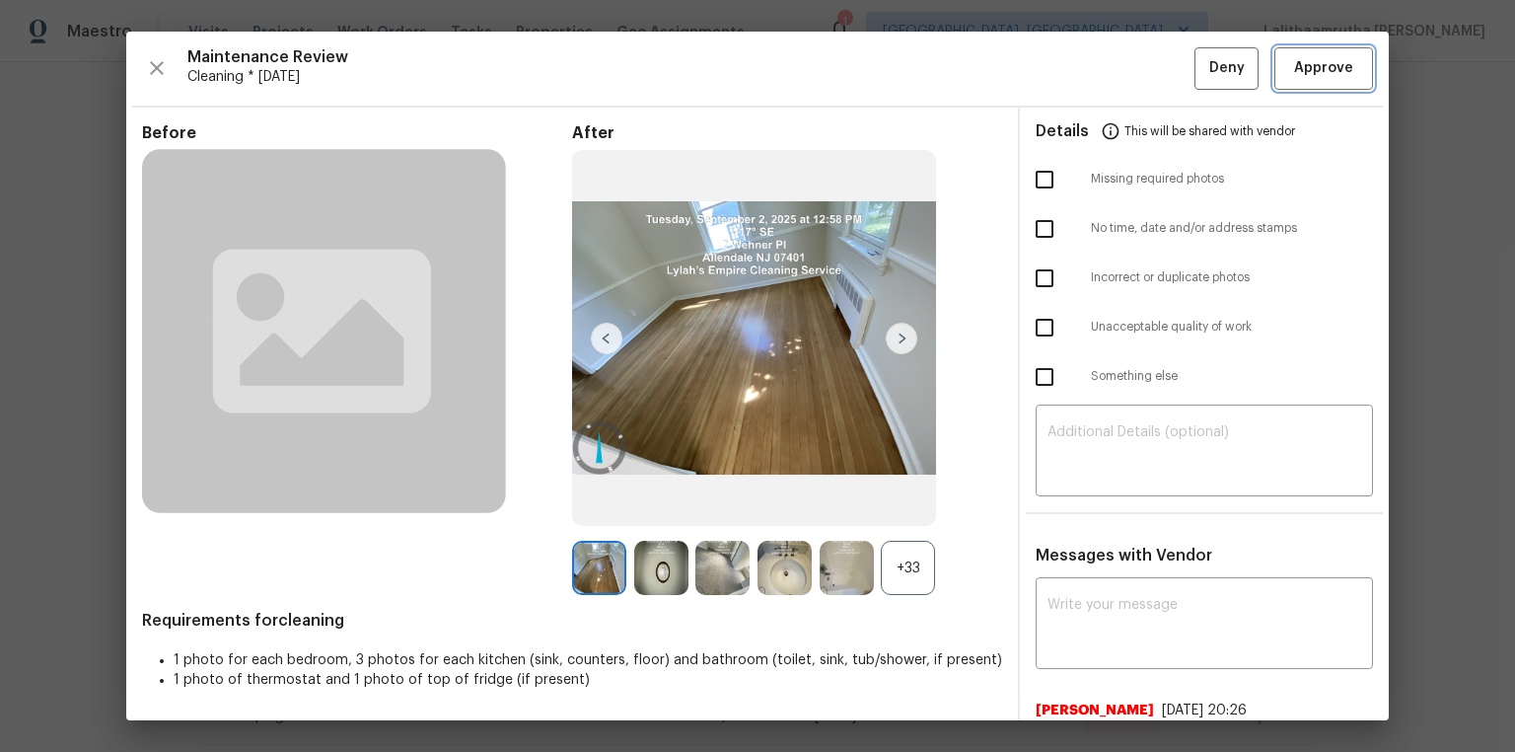
click at [1077, 64] on span "Approve" at bounding box center [1323, 68] width 59 height 25
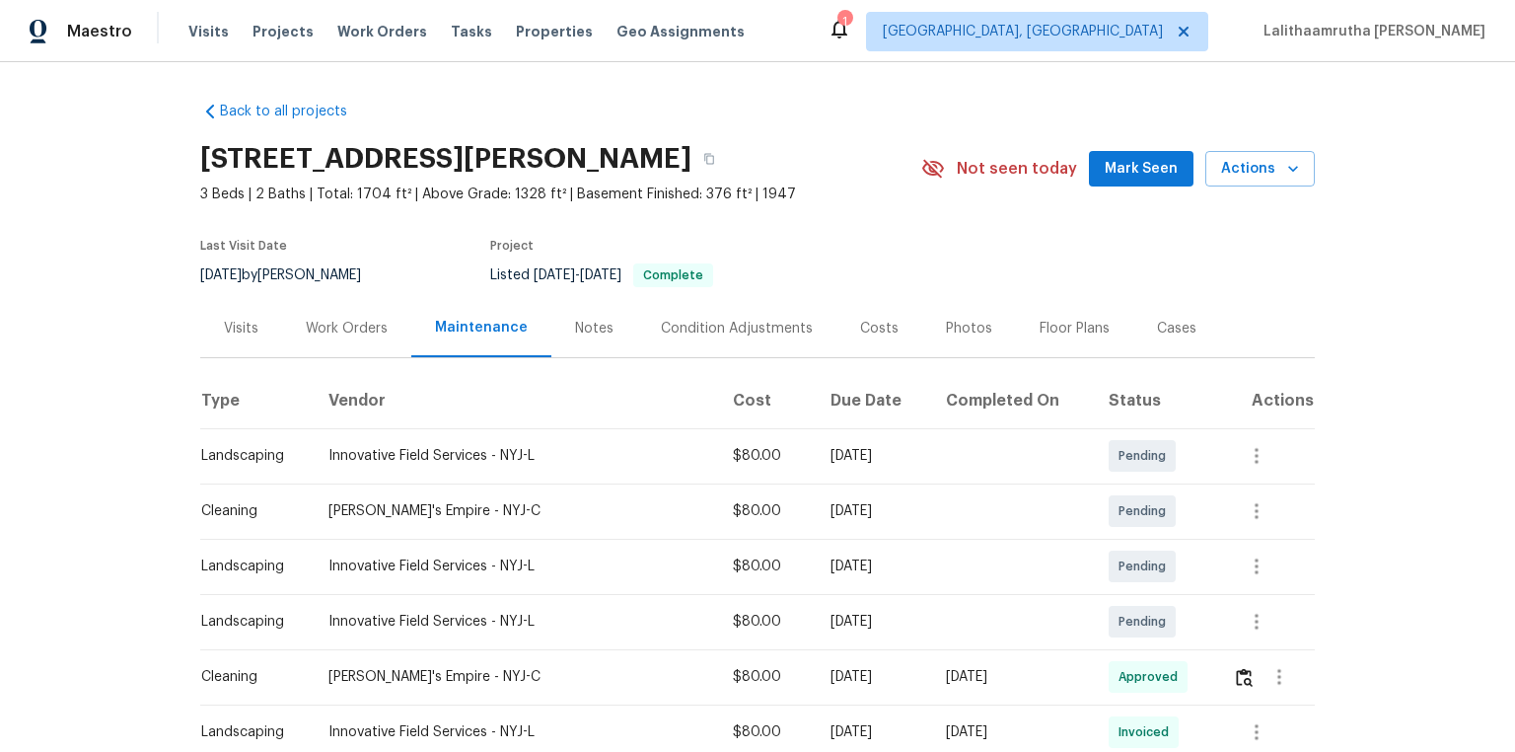
scroll to position [0, 0]
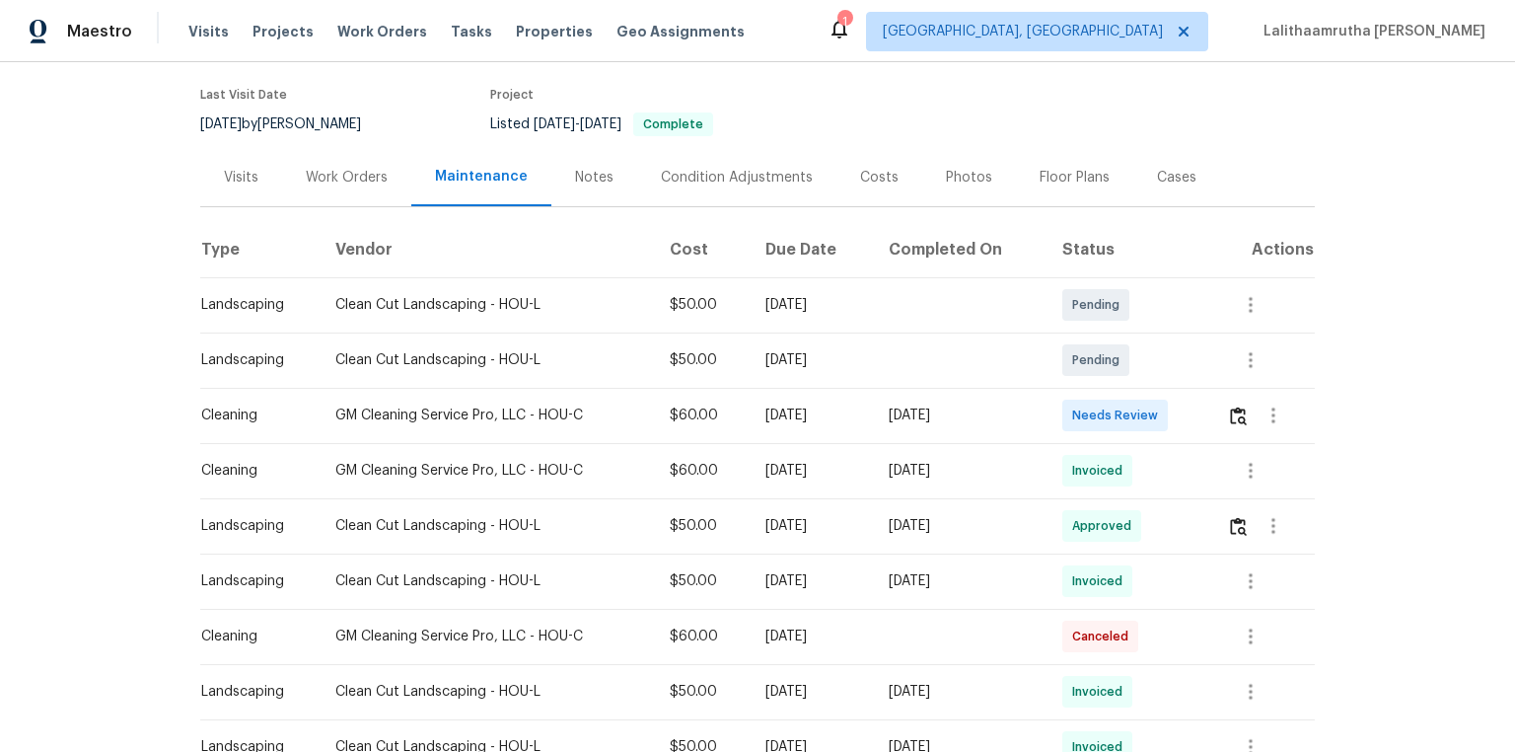
scroll to position [158, 0]
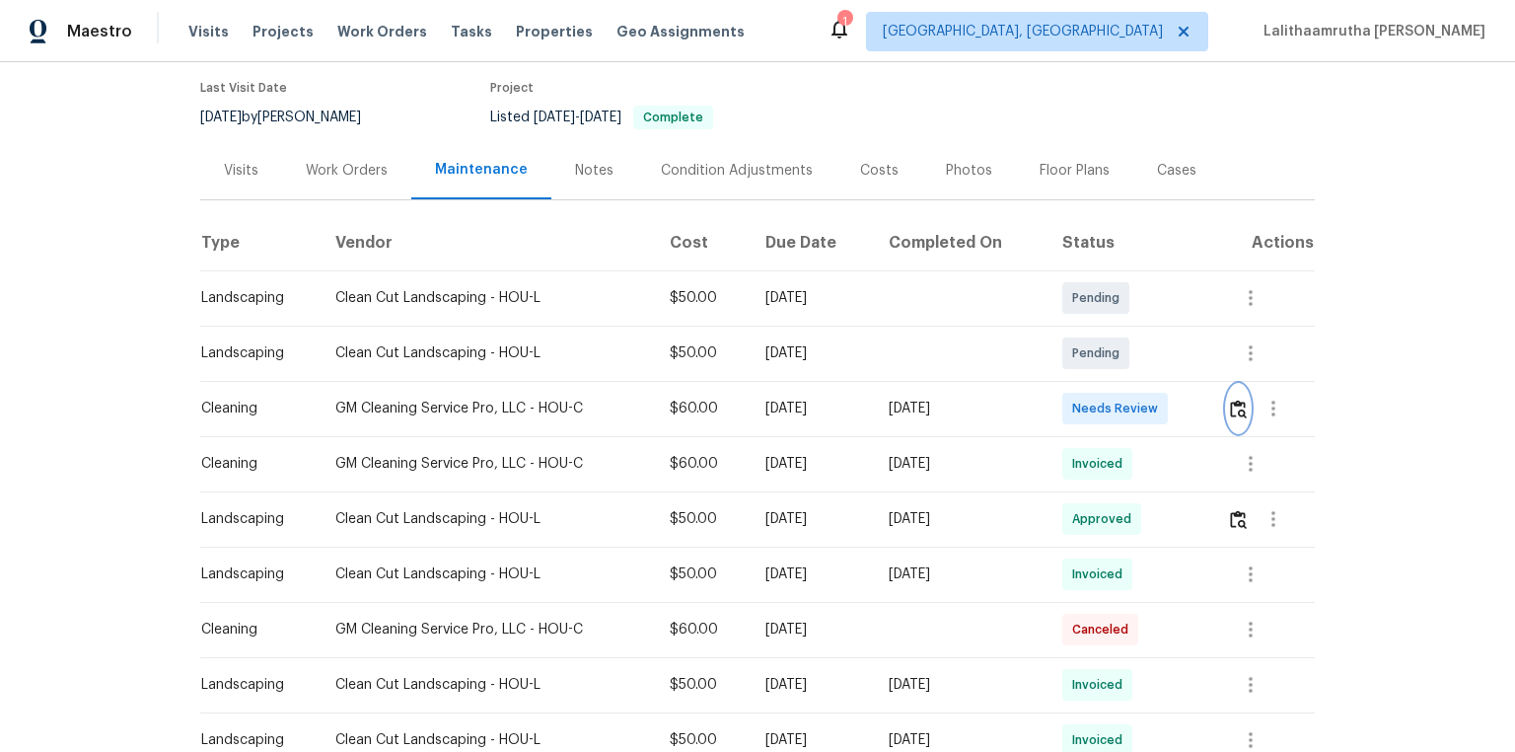
click at [1077, 405] on img "button" at bounding box center [1238, 408] width 17 height 19
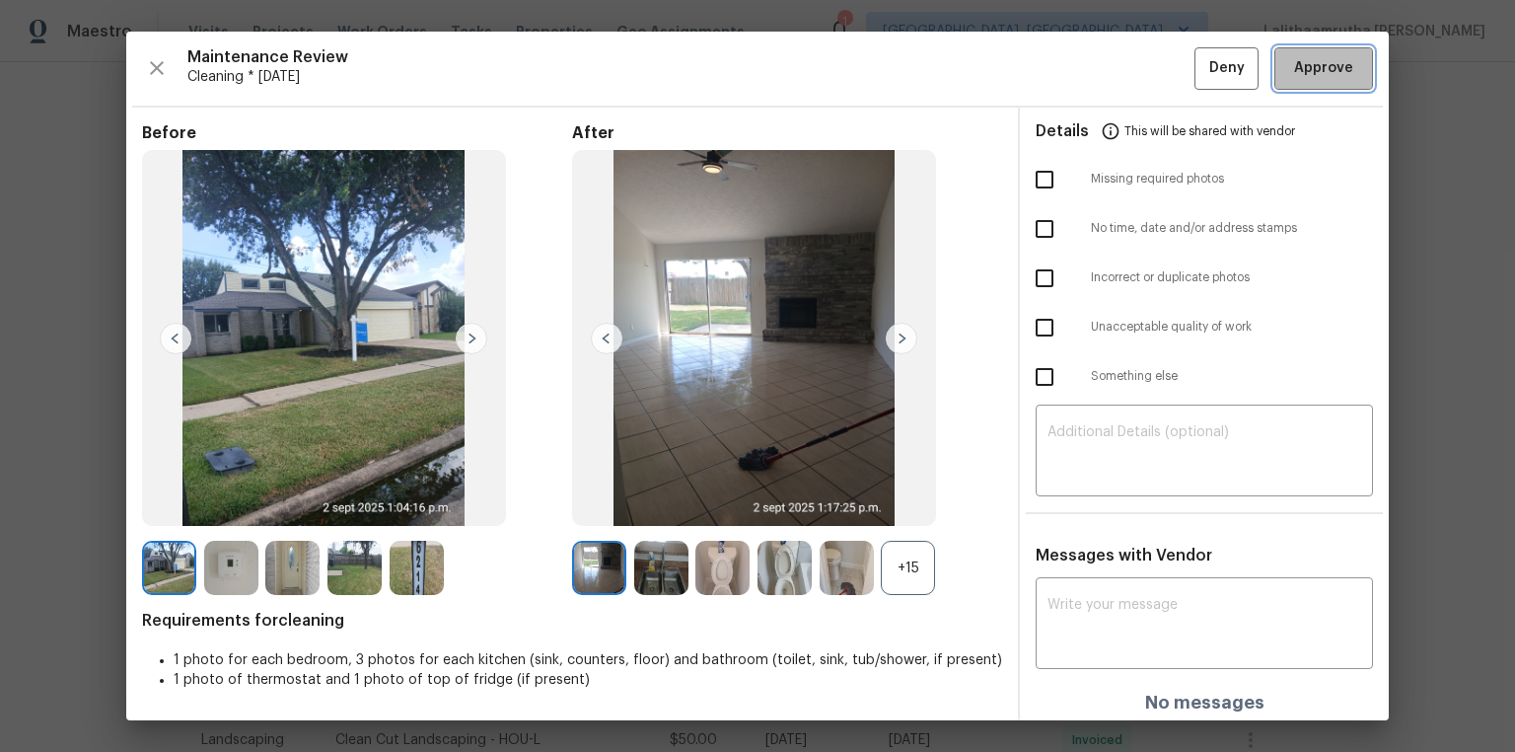
click at [1077, 74] on span "Approve" at bounding box center [1323, 68] width 59 height 25
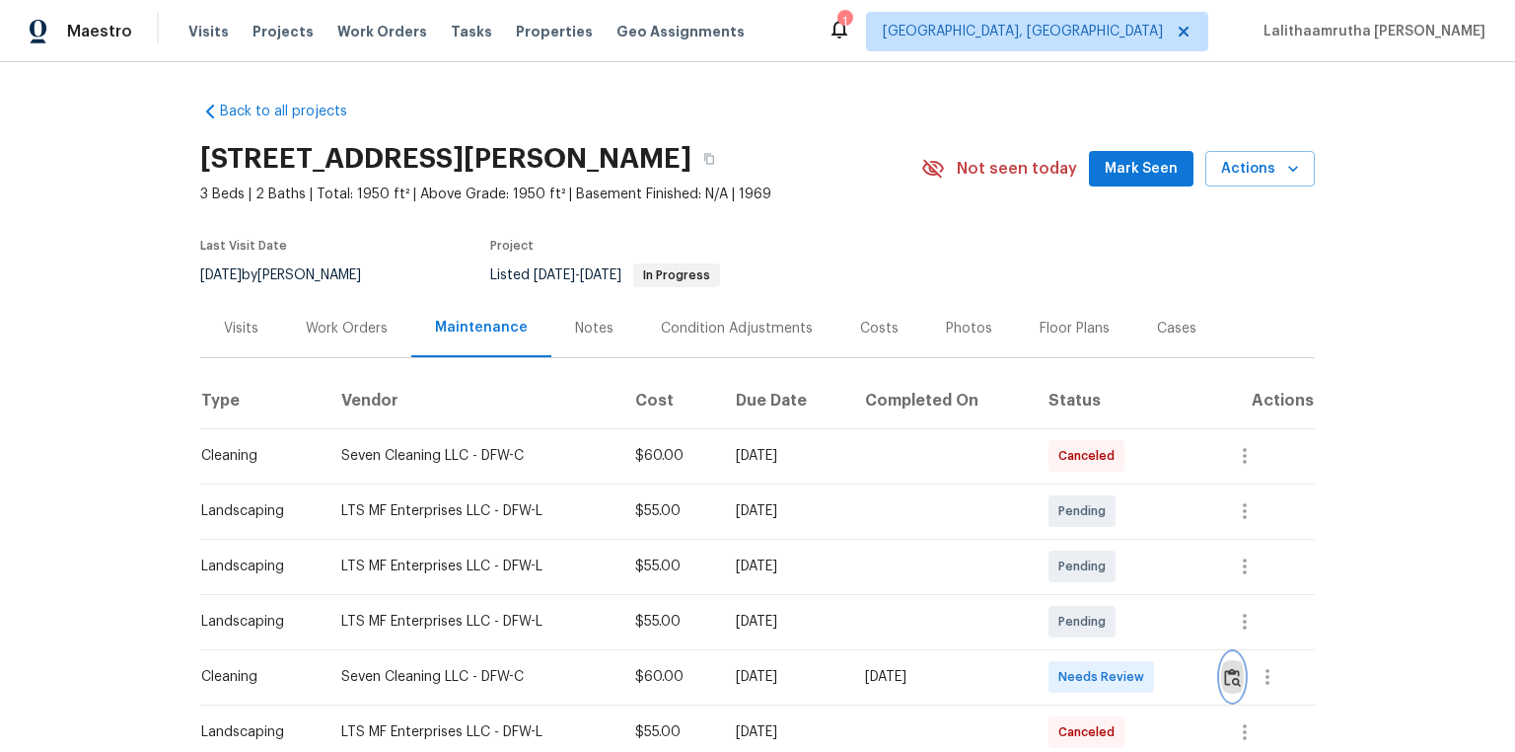
click at [1077, 505] on img "button" at bounding box center [1232, 677] width 17 height 19
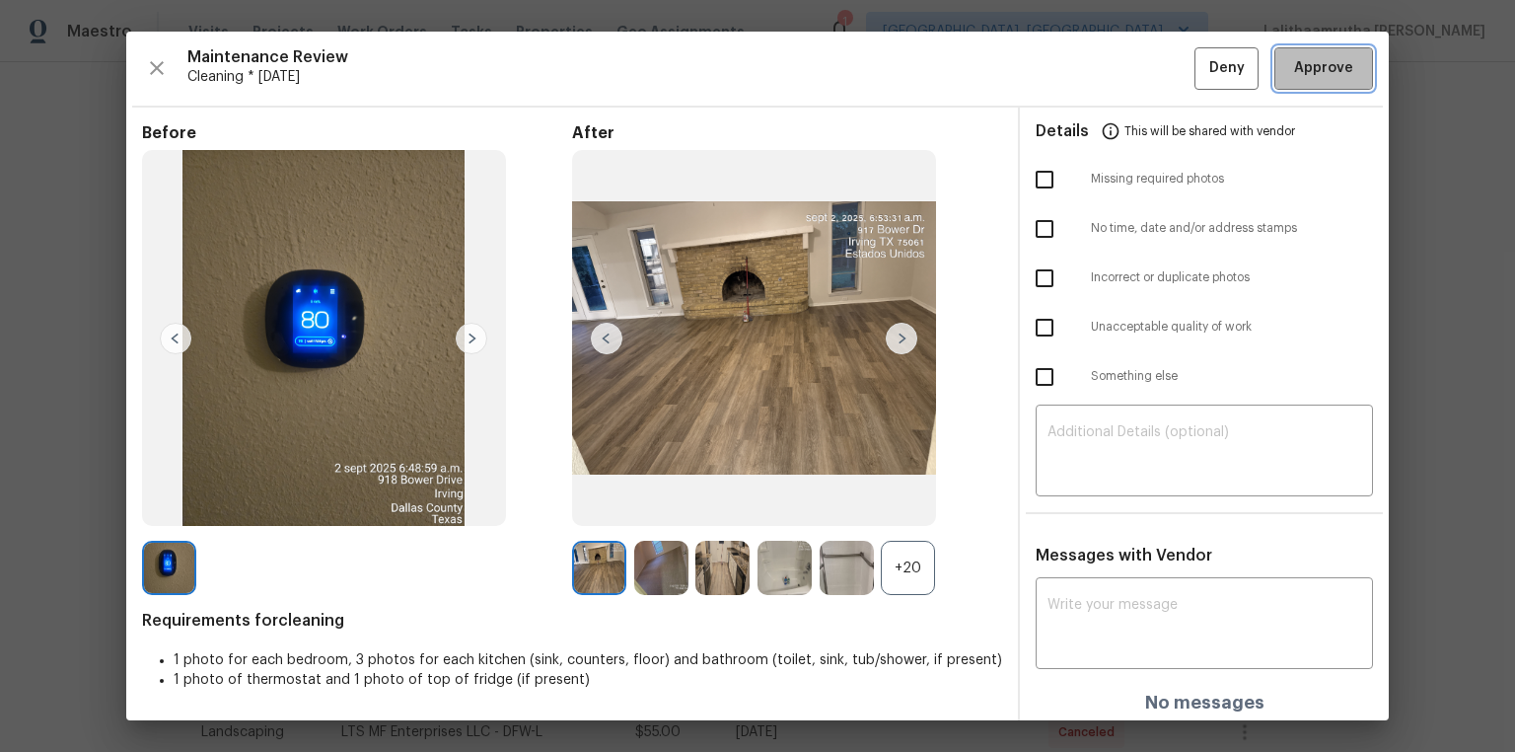
click at [1077, 70] on span "Approve" at bounding box center [1323, 68] width 59 height 25
